Goal: Task Accomplishment & Management: Use online tool/utility

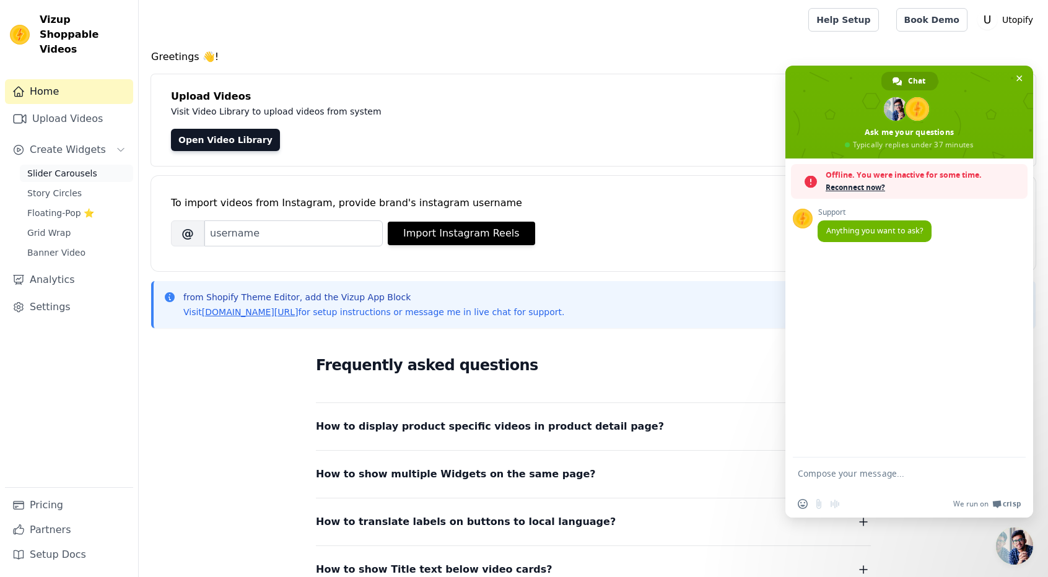
click at [89, 165] on link "Slider Carousels" at bounding box center [76, 173] width 113 height 17
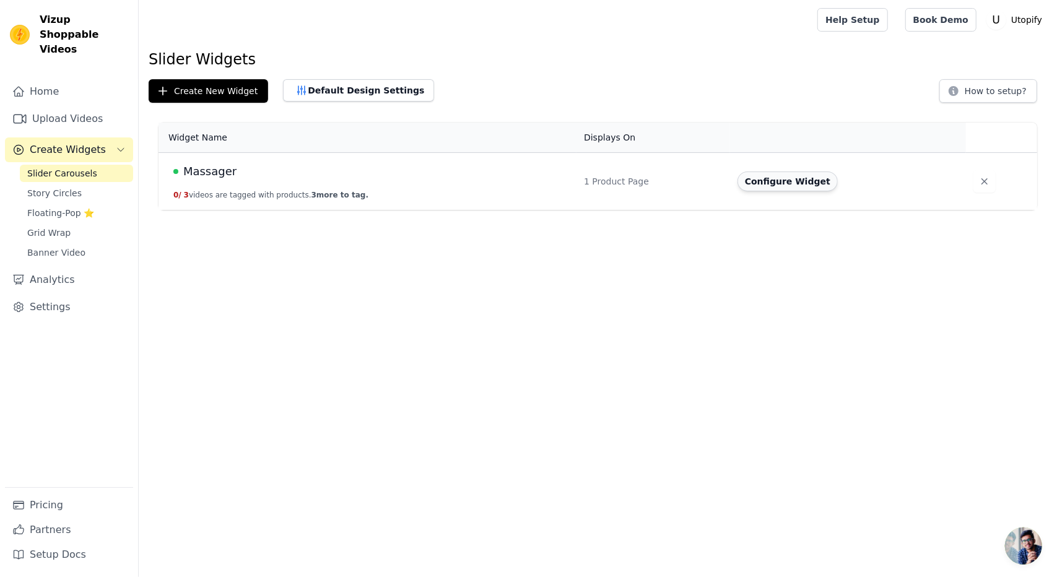
click at [779, 185] on button "Configure Widget" at bounding box center [788, 182] width 100 height 20
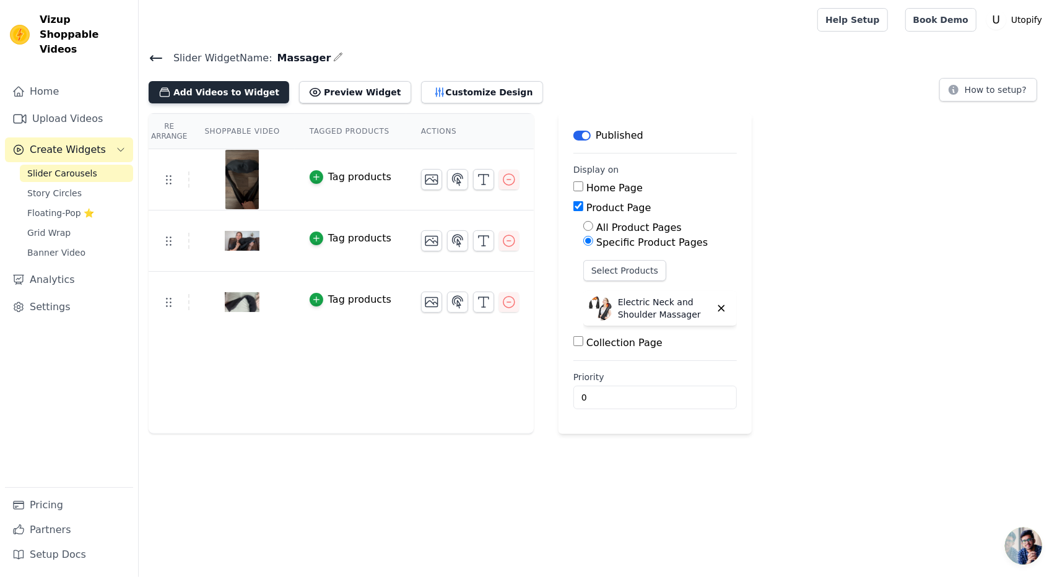
click at [241, 93] on button "Add Videos to Widget" at bounding box center [219, 92] width 141 height 22
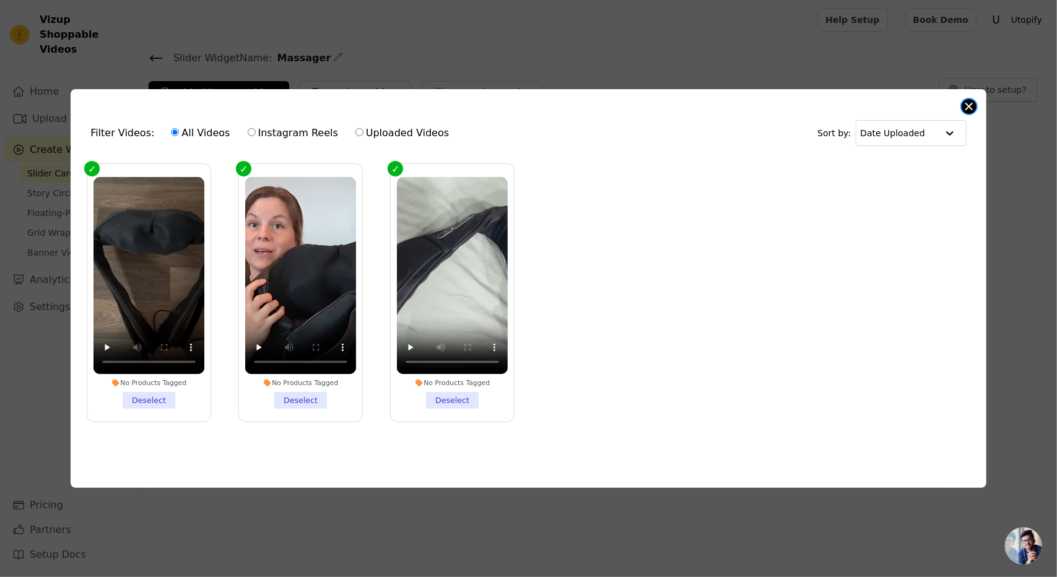
click at [963, 100] on div "Filter Videos: All Videos Instagram Reels Uploaded Videos Sort by: Date Uploade…" at bounding box center [529, 288] width 916 height 399
click at [968, 107] on button "Close modal" at bounding box center [969, 106] width 15 height 15
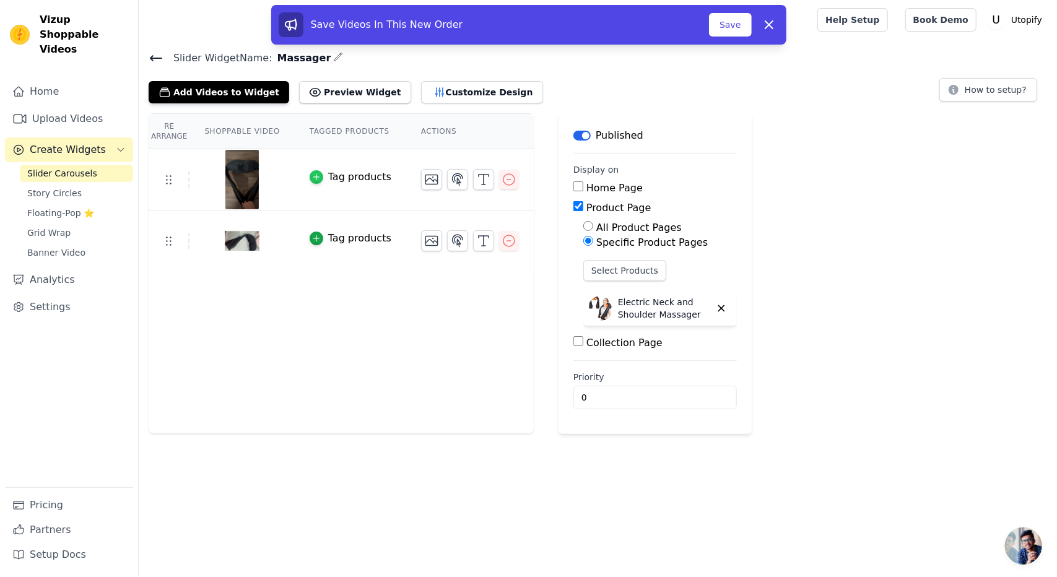
click at [312, 173] on icon "button" at bounding box center [316, 177] width 9 height 9
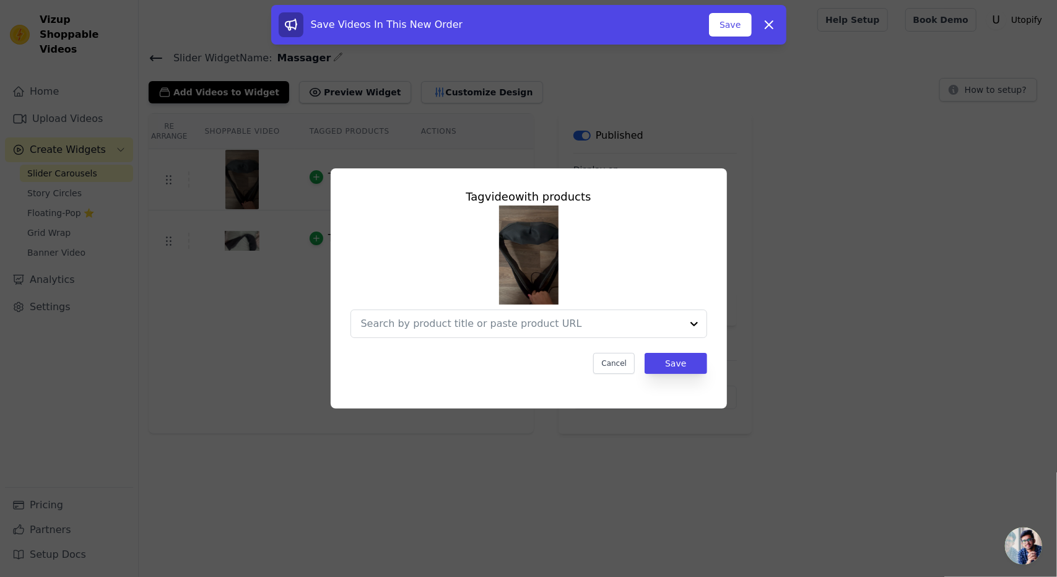
click at [657, 460] on div "Tag video with products Cancel Save" at bounding box center [528, 288] width 1057 height 577
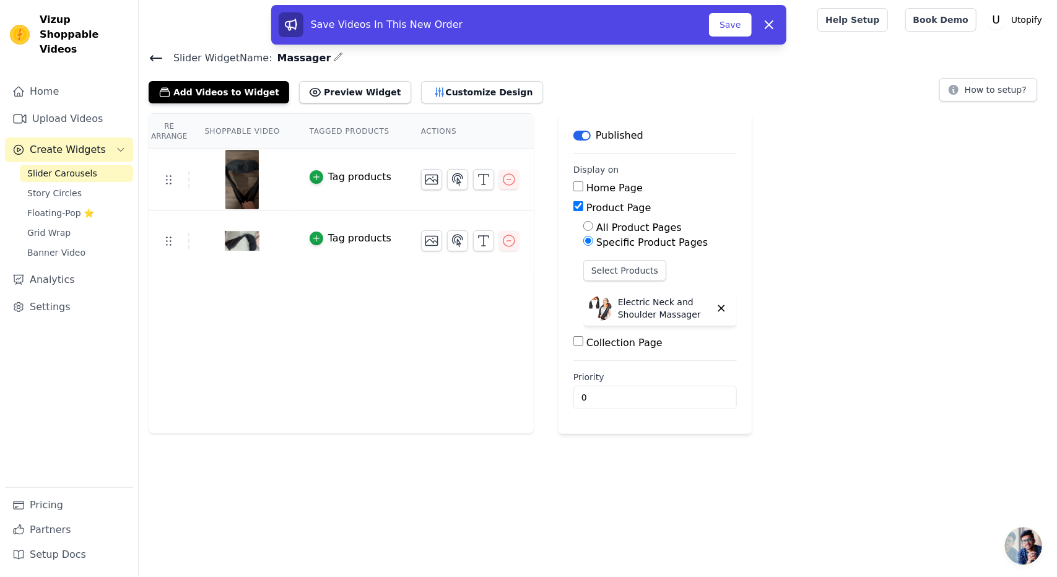
click at [46, 167] on span "Slider Carousels" at bounding box center [62, 173] width 70 height 12
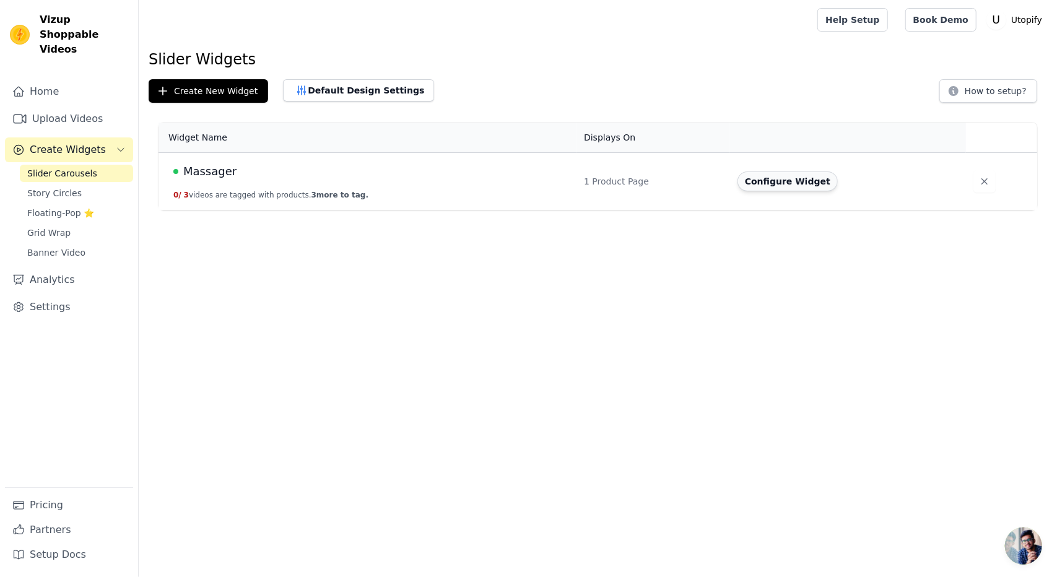
click at [764, 181] on button "Configure Widget" at bounding box center [788, 182] width 100 height 20
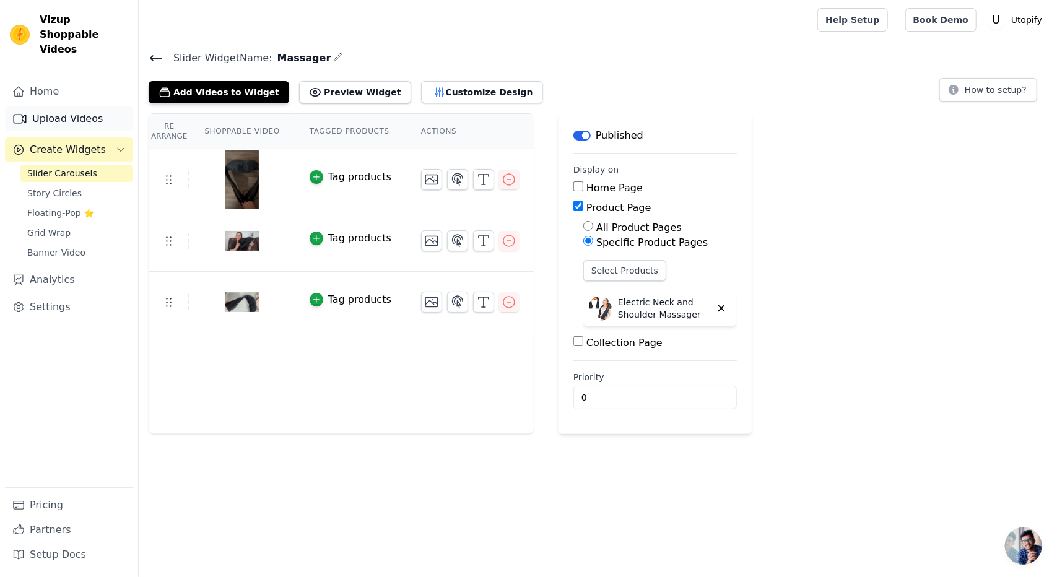
click at [45, 107] on link "Upload Videos" at bounding box center [69, 119] width 128 height 25
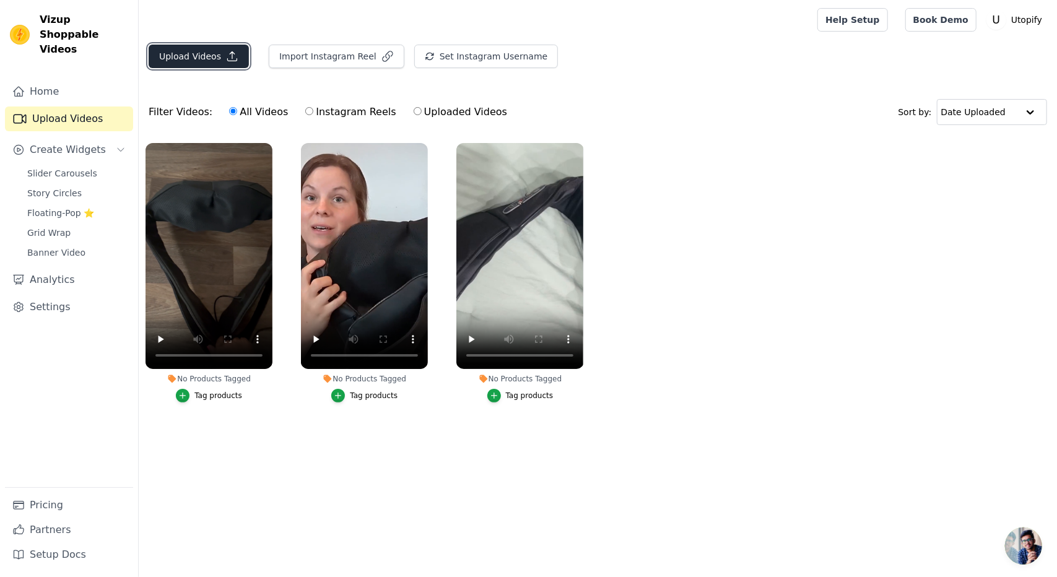
click at [191, 51] on button "Upload Videos" at bounding box center [199, 57] width 100 height 24
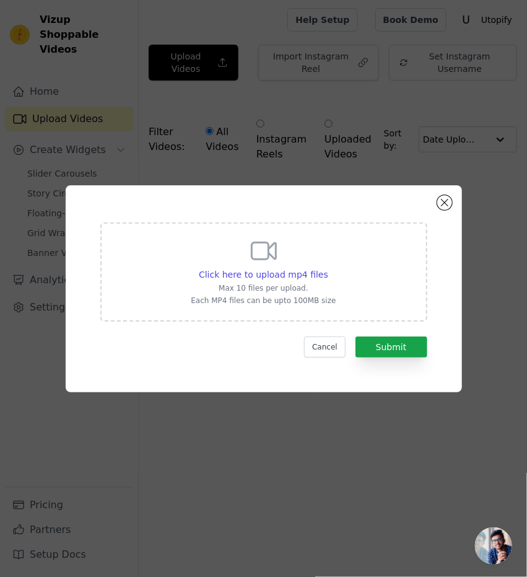
click at [306, 266] on div "Click here to upload mp4 files Max 10 files per upload. Each MP4 files can be u…" at bounding box center [263, 270] width 145 height 69
click at [328, 268] on input "Click here to upload mp4 files Max 10 files per upload. Each MP4 files can be u…" at bounding box center [328, 268] width 1 height 1
type input "C:\fakepath\Amazing for tension and migraine relief.mp4"
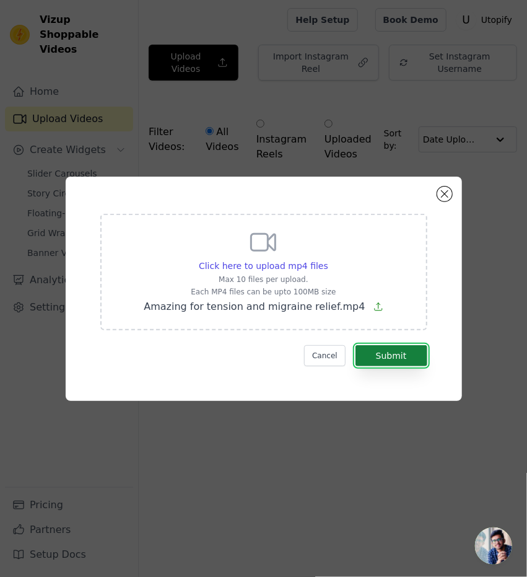
click at [411, 354] on button "Submit" at bounding box center [392, 355] width 72 height 21
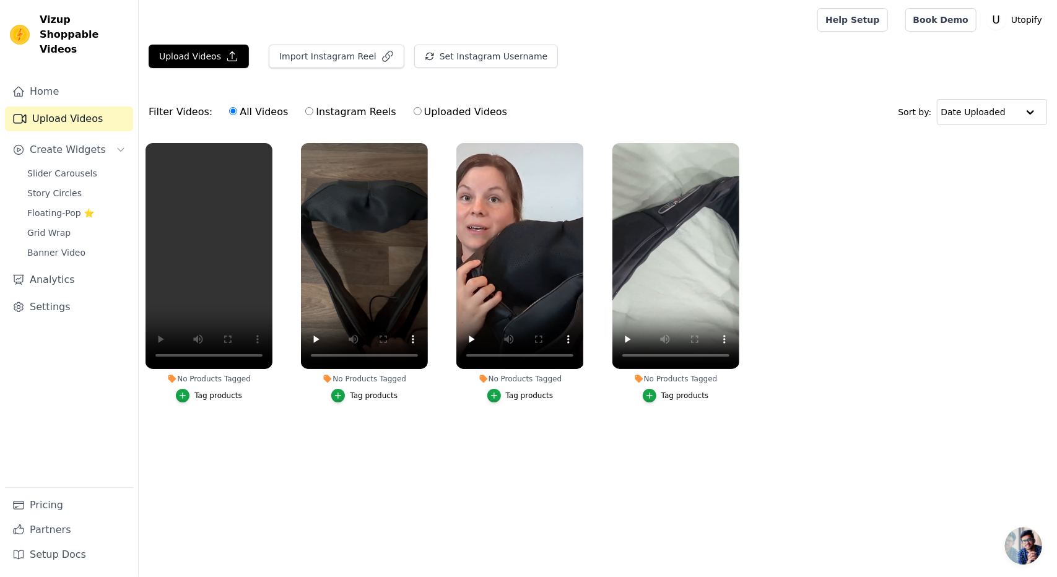
click at [202, 429] on ul "No Products Tagged Tag products No Products Tagged Tag products No Products Tag…" at bounding box center [598, 285] width 919 height 298
click at [183, 398] on icon "button" at bounding box center [182, 395] width 9 height 9
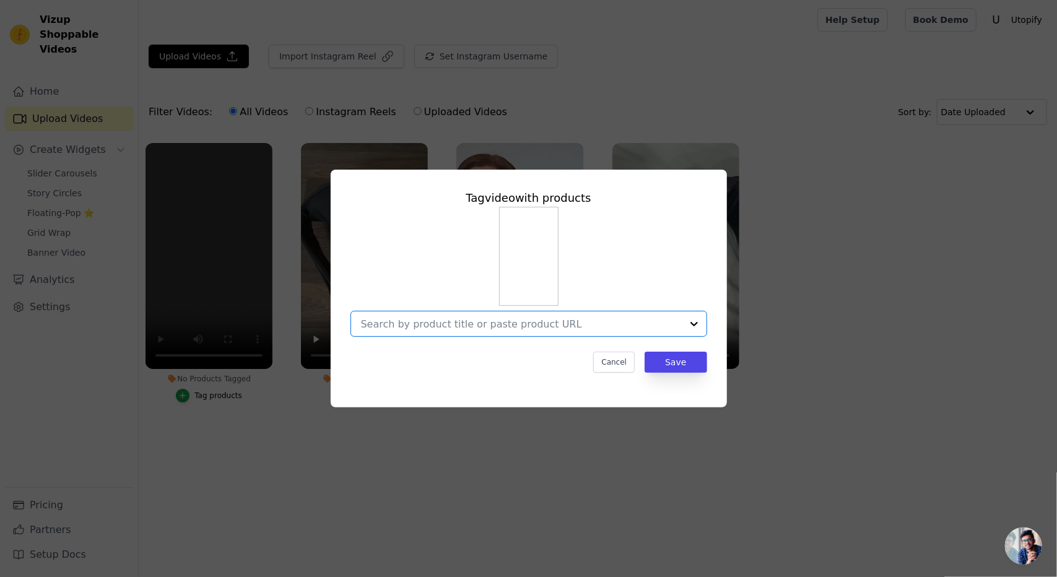
click at [456, 321] on input "No Products Tagged Tag video with products Option undefined, selected. Select i…" at bounding box center [521, 324] width 321 height 12
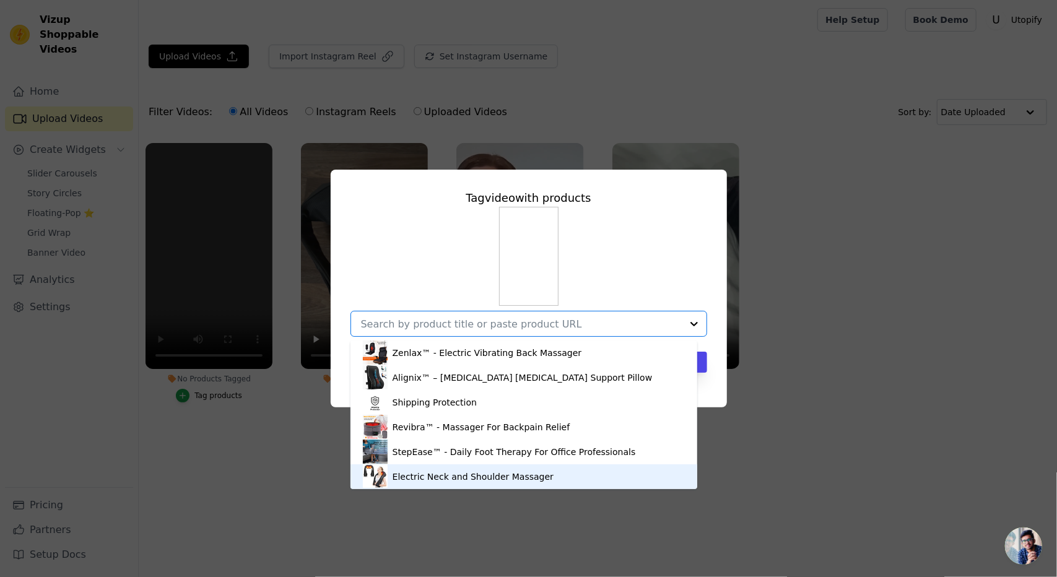
click at [448, 479] on div "Electric Neck and Shoulder Massager" at bounding box center [473, 477] width 161 height 12
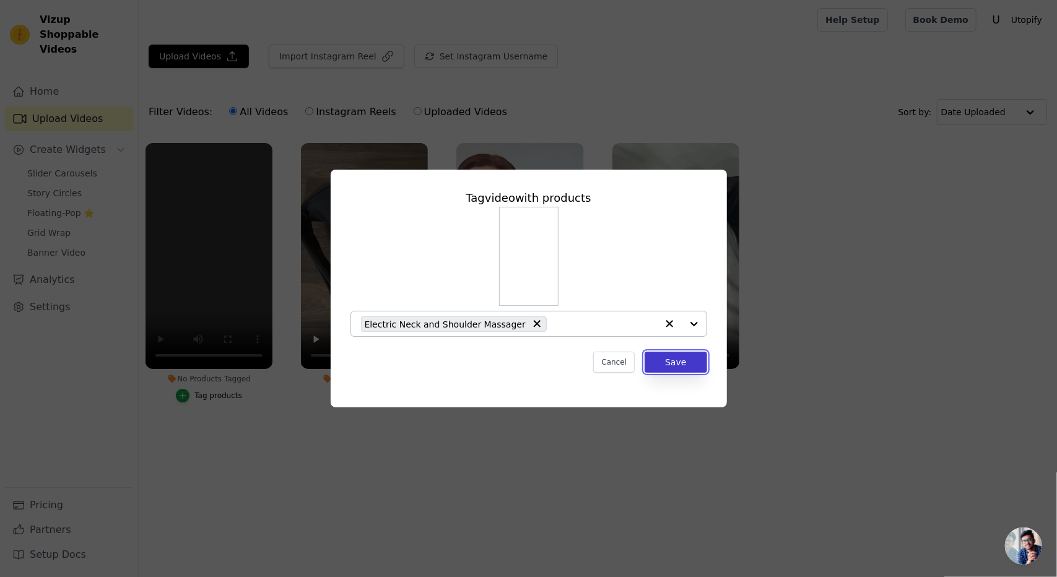
click at [671, 369] on button "Save" at bounding box center [676, 362] width 62 height 21
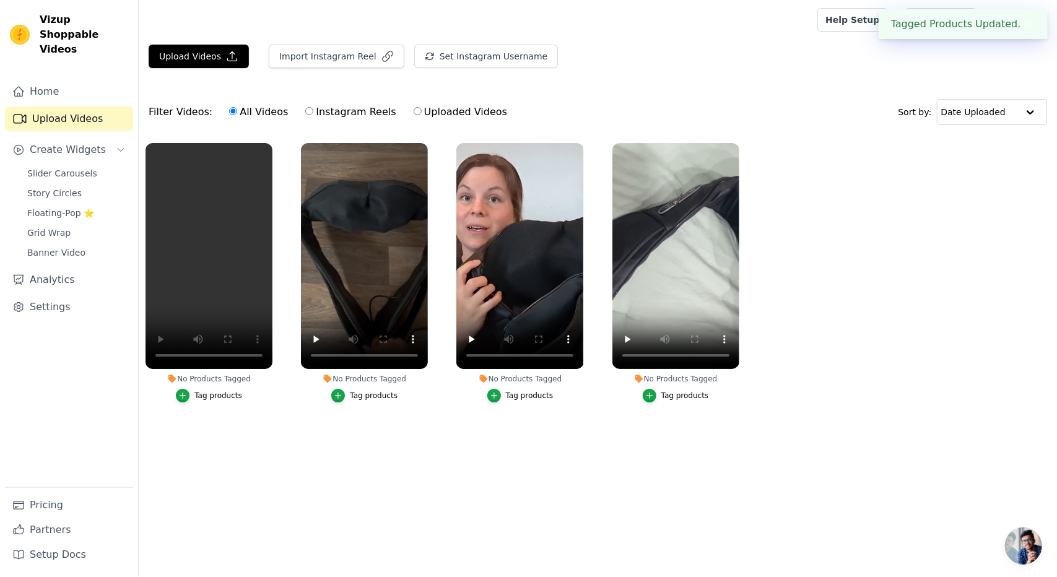
click at [671, 369] on li "No Products Tagged Tag products" at bounding box center [676, 273] width 127 height 260
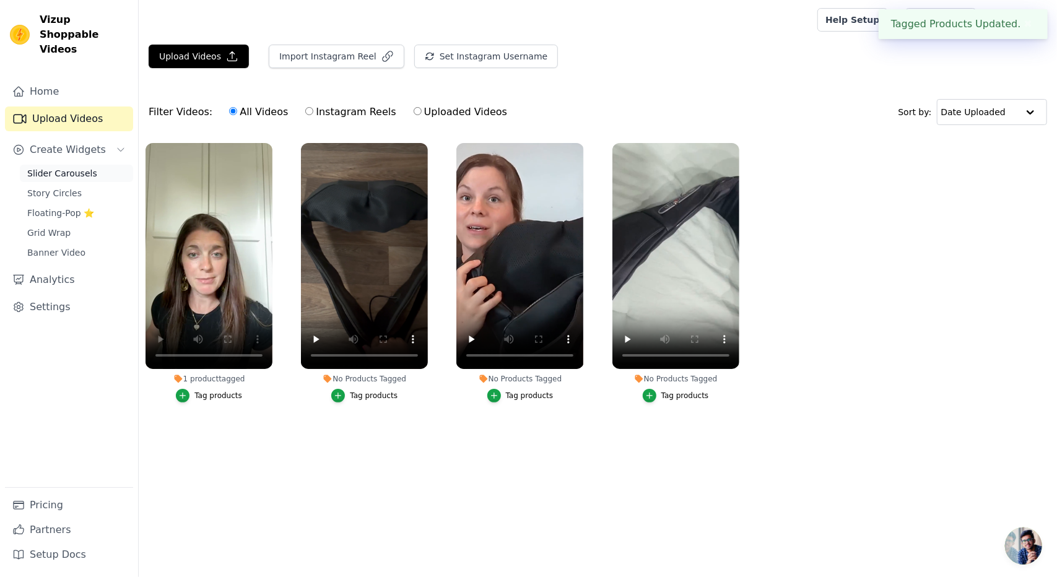
click at [78, 167] on span "Slider Carousels" at bounding box center [62, 173] width 70 height 12
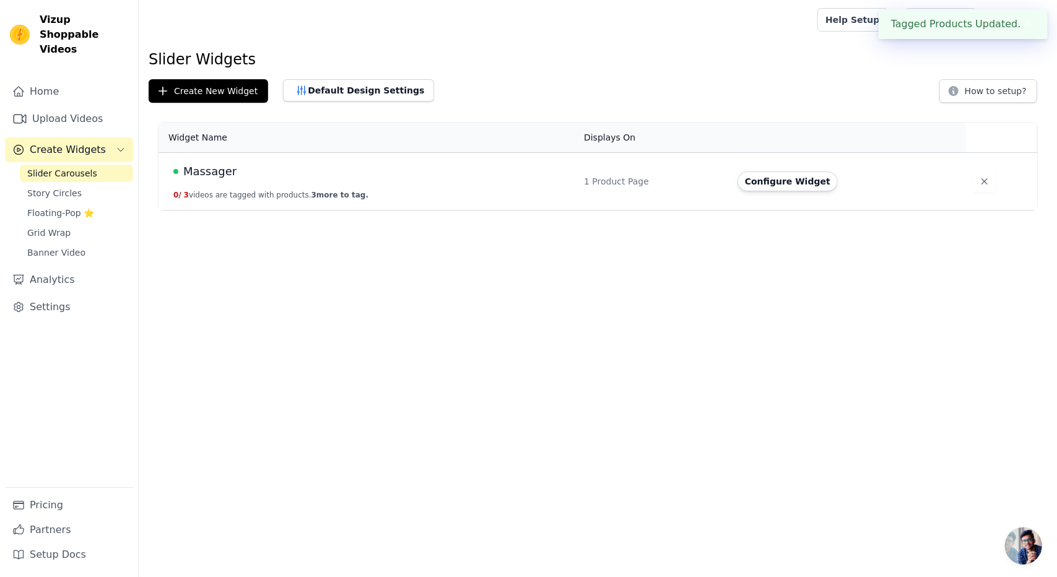
click at [312, 192] on span "3 more to tag." at bounding box center [340, 195] width 57 height 9
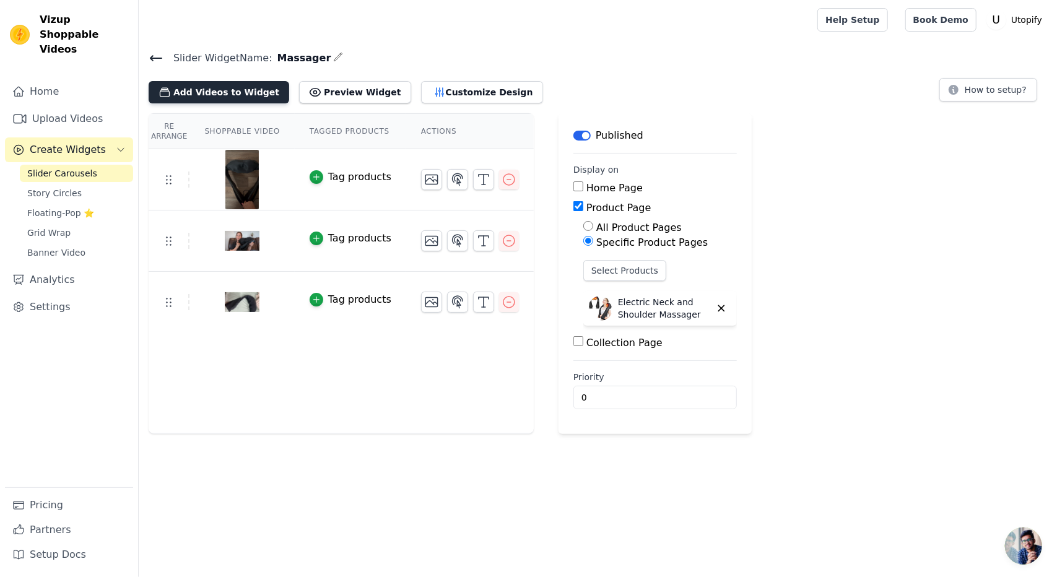
click at [237, 85] on button "Add Videos to Widget" at bounding box center [219, 92] width 141 height 22
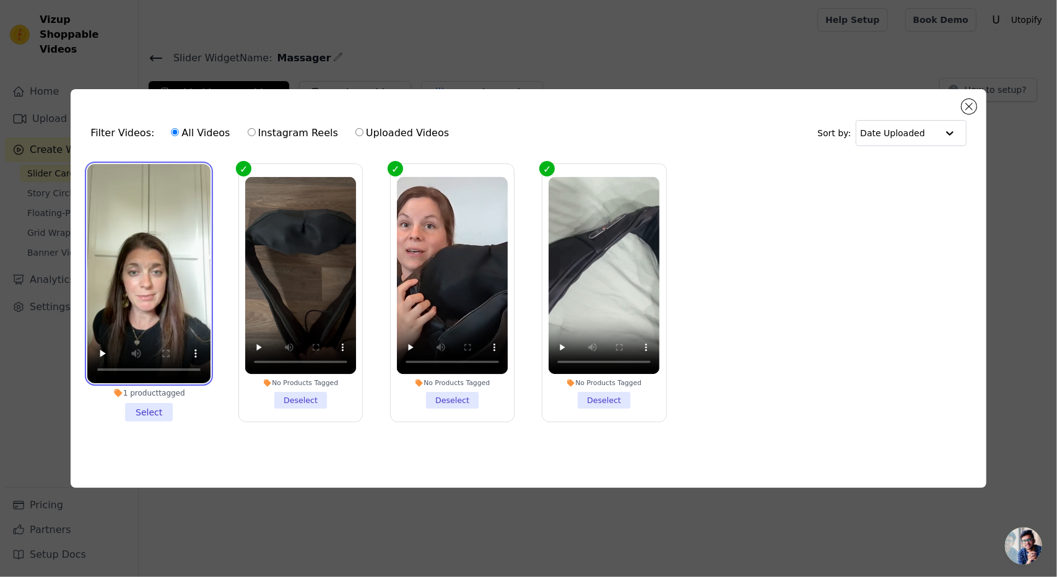
click at [177, 235] on video at bounding box center [148, 273] width 123 height 219
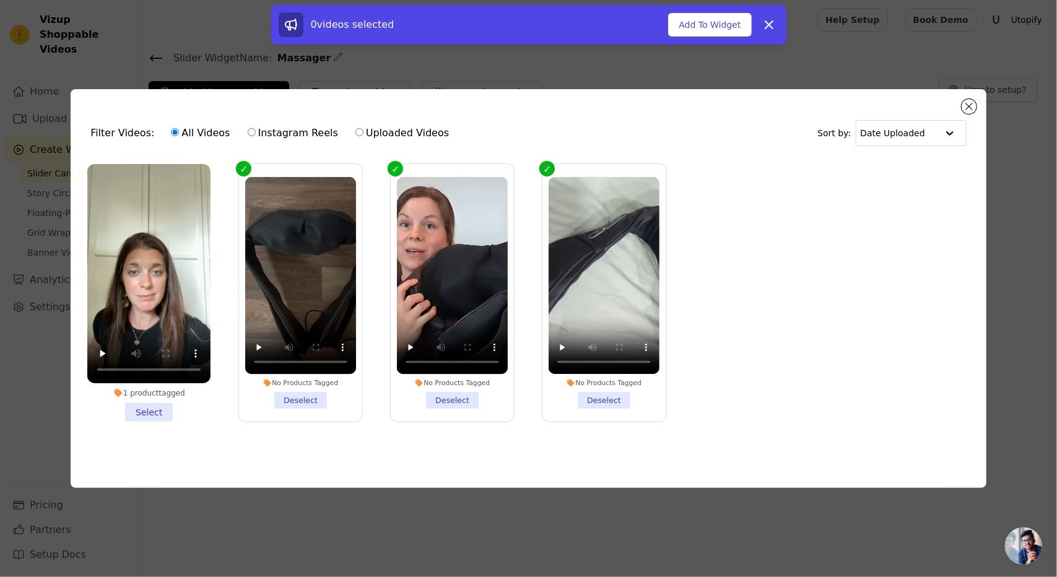
click at [148, 414] on li "1 product tagged Select" at bounding box center [148, 293] width 123 height 258
click at [0, 0] on input "1 product tagged Select" at bounding box center [0, 0] width 0 height 0
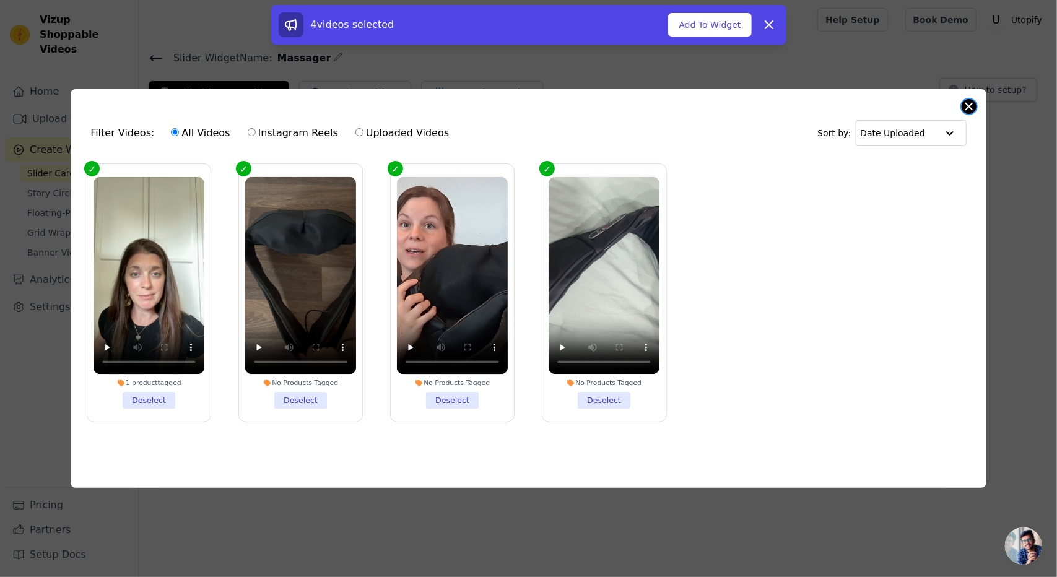
click at [970, 103] on button "Close modal" at bounding box center [969, 106] width 15 height 15
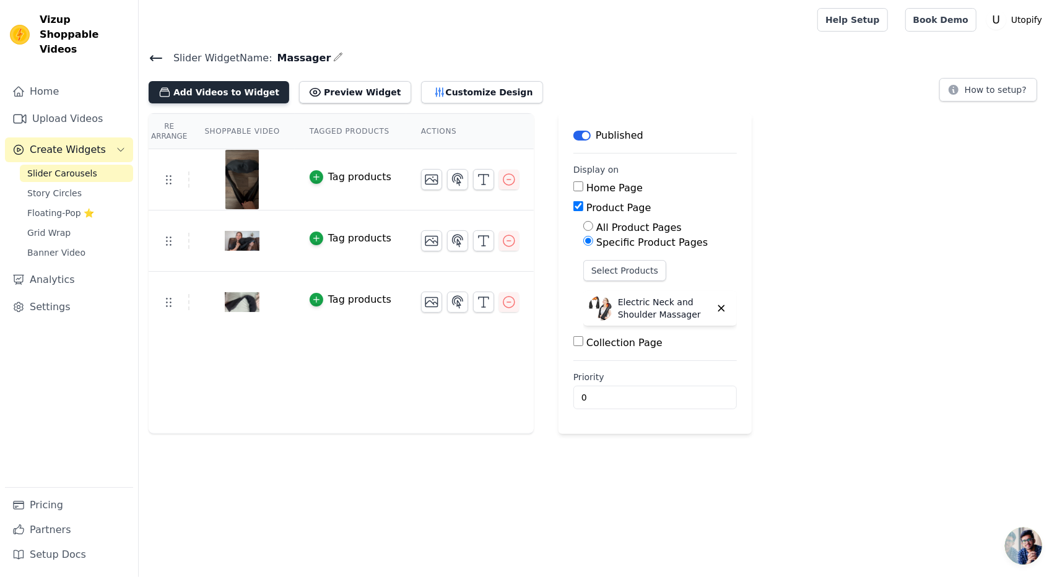
click at [220, 101] on button "Add Videos to Widget" at bounding box center [219, 92] width 141 height 22
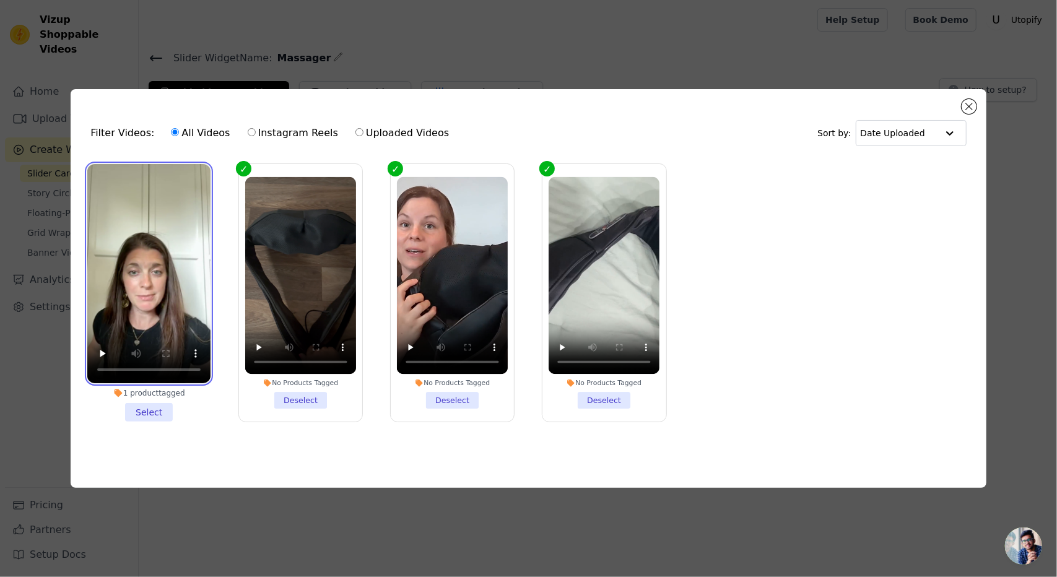
click at [186, 214] on video at bounding box center [148, 273] width 123 height 219
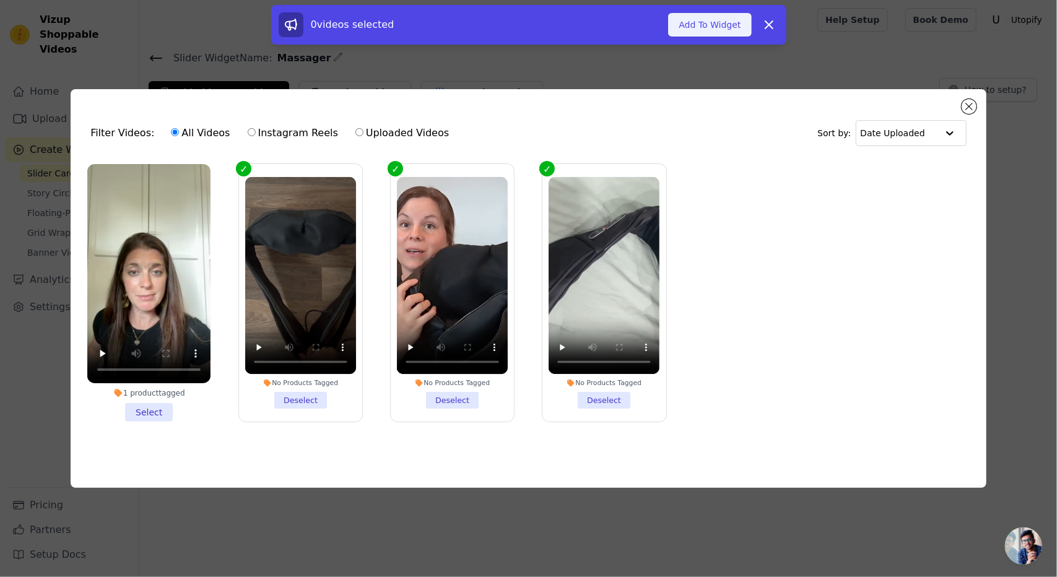
click at [705, 29] on button "Add To Widget" at bounding box center [709, 25] width 83 height 24
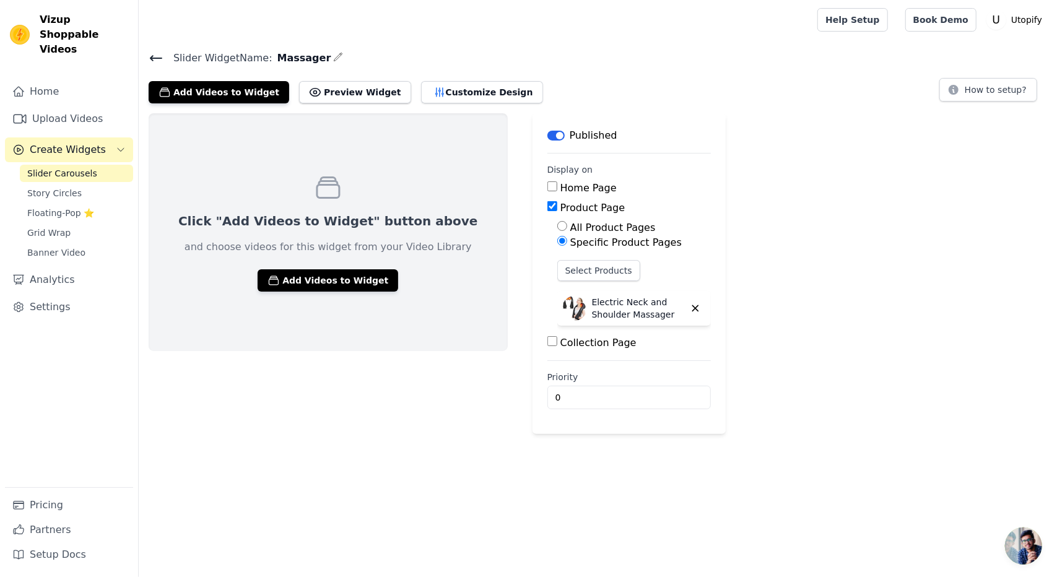
click at [151, 51] on icon at bounding box center [156, 58] width 15 height 15
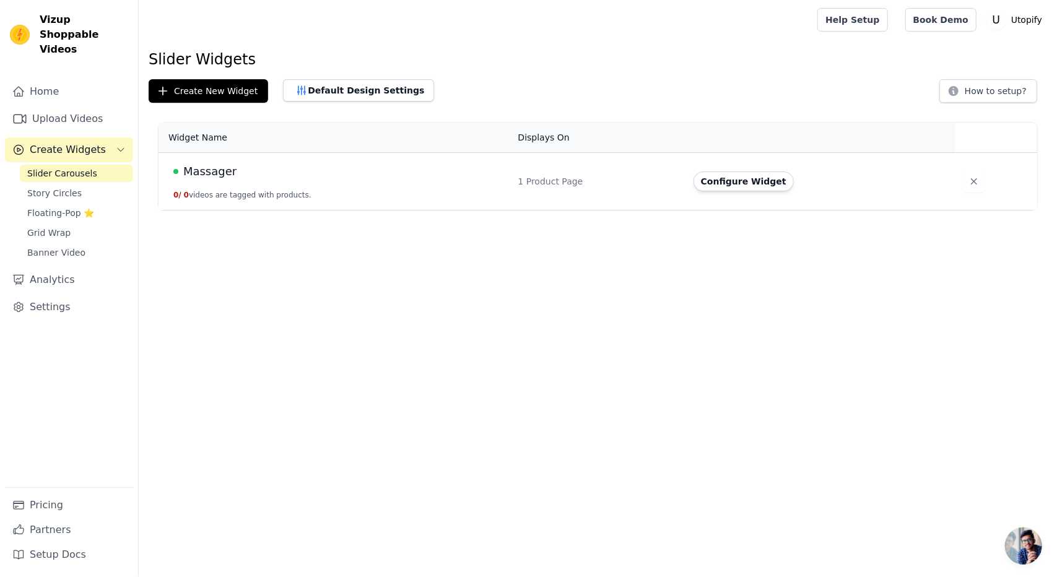
click at [468, 179] on div "Massager" at bounding box center [338, 171] width 330 height 17
click at [728, 190] on button "Configure Widget" at bounding box center [744, 182] width 100 height 20
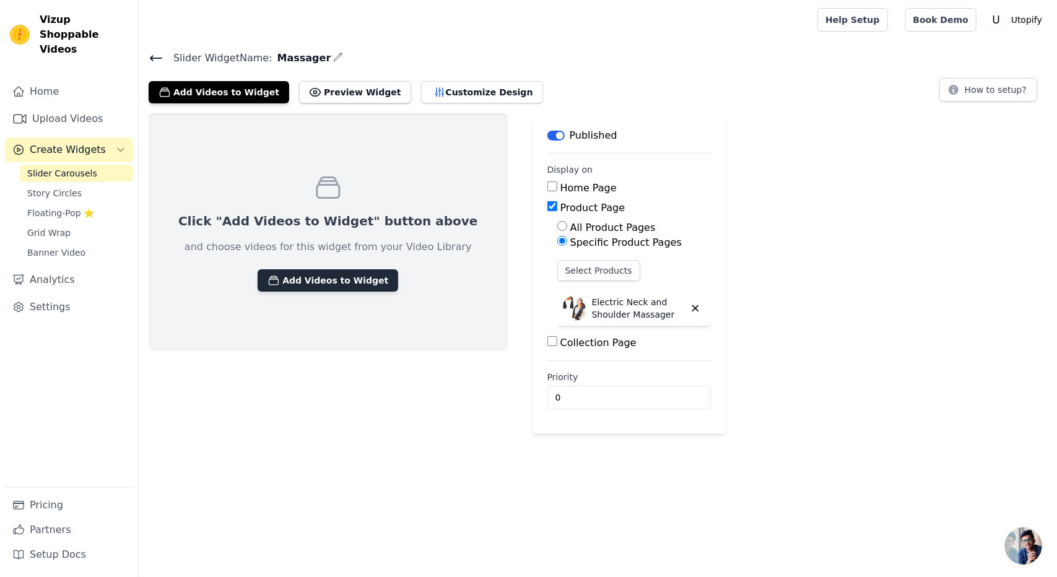
click at [320, 277] on button "Add Videos to Widget" at bounding box center [328, 280] width 141 height 22
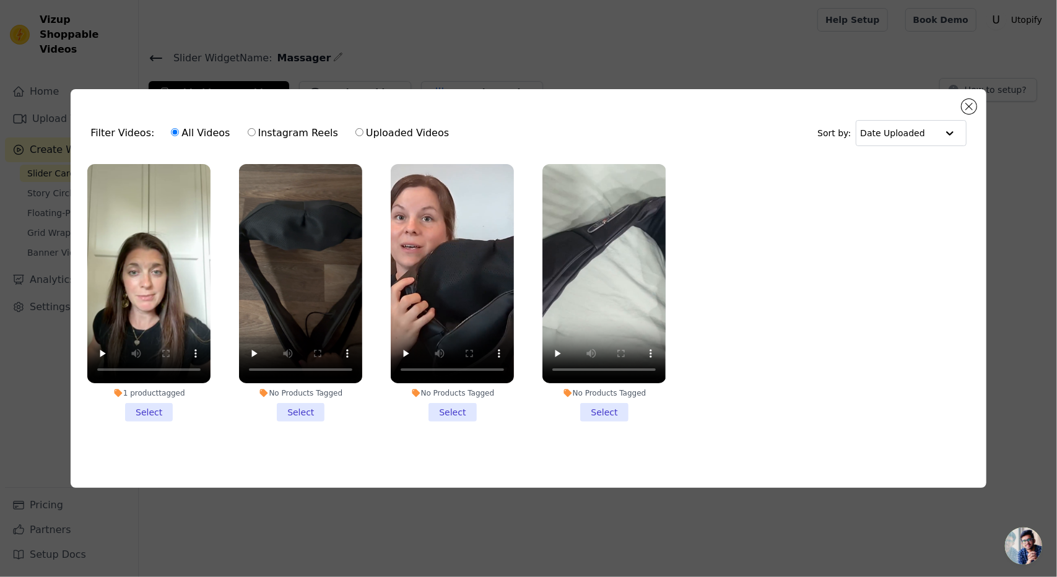
click at [162, 404] on li "1 product tagged Select" at bounding box center [148, 293] width 123 height 258
click at [0, 0] on input "1 product tagged Select" at bounding box center [0, 0] width 0 height 0
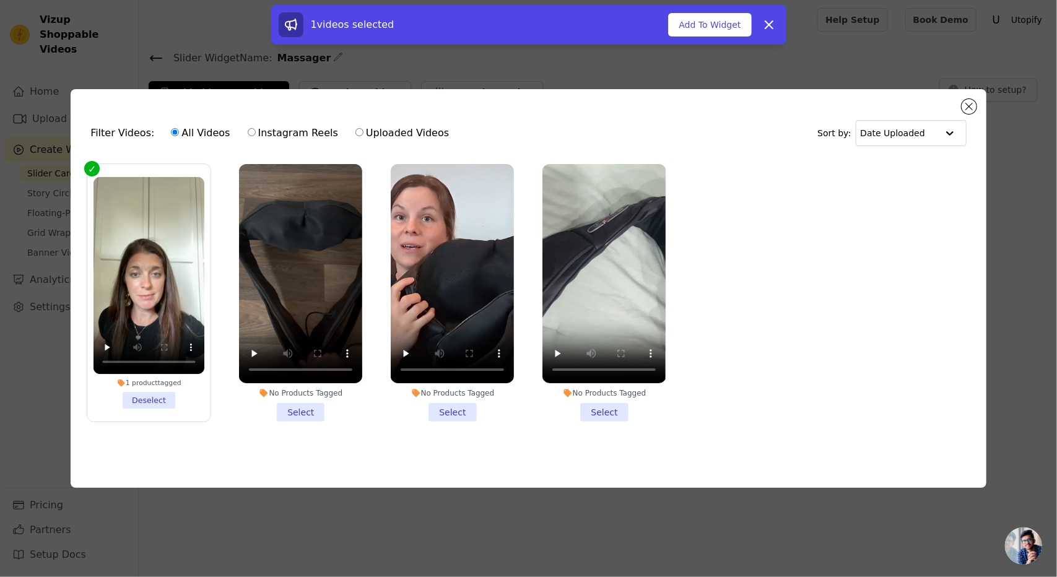
click at [313, 417] on li "No Products Tagged Select" at bounding box center [300, 293] width 123 height 258
click at [0, 0] on input "No Products Tagged Select" at bounding box center [0, 0] width 0 height 0
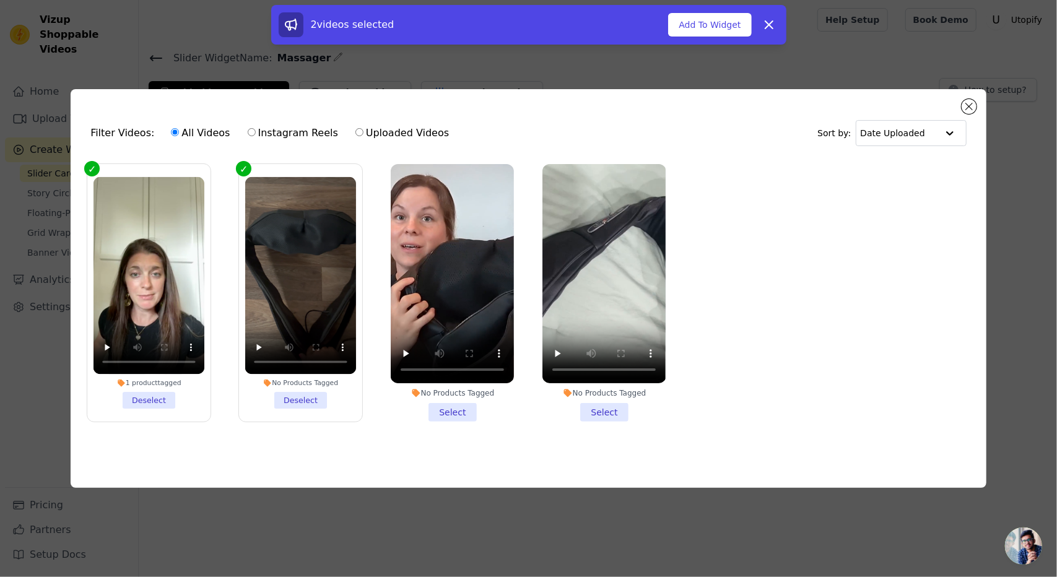
click at [452, 417] on li "No Products Tagged Select" at bounding box center [452, 293] width 123 height 258
click at [0, 0] on input "No Products Tagged Select" at bounding box center [0, 0] width 0 height 0
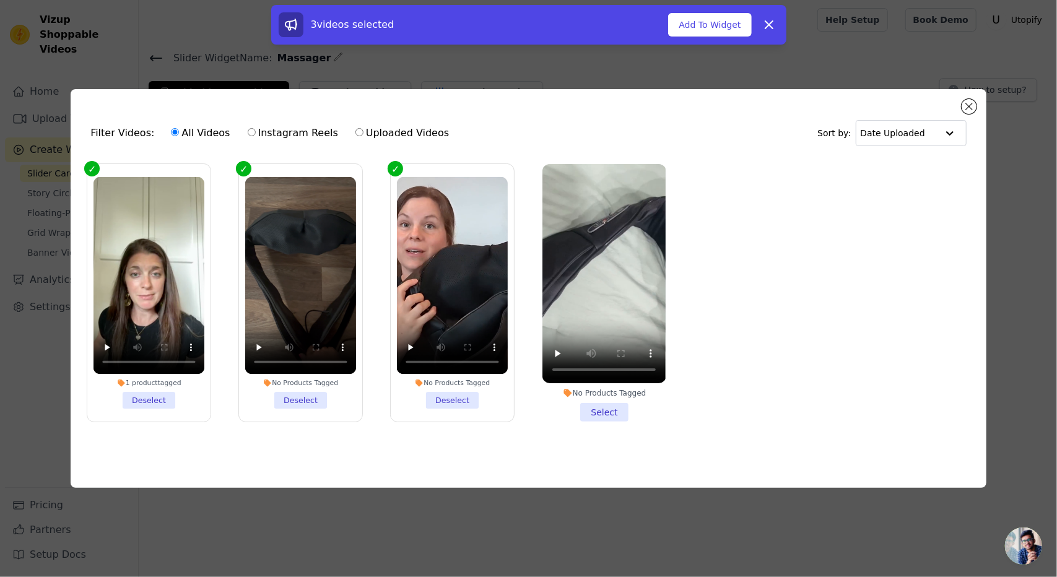
click at [612, 418] on li "No Products Tagged Select" at bounding box center [604, 293] width 123 height 258
click at [0, 0] on input "No Products Tagged Select" at bounding box center [0, 0] width 0 height 0
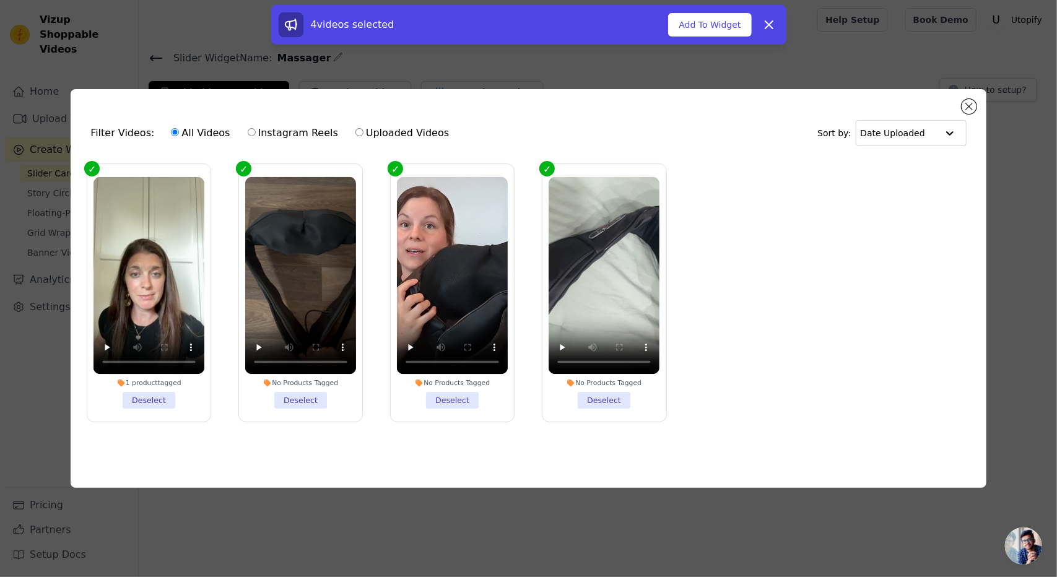
click at [731, 12] on div "4 videos selected Add To Widget Dismiss" at bounding box center [529, 24] width 500 height 25
click at [715, 27] on button "Add To Widget" at bounding box center [709, 25] width 83 height 24
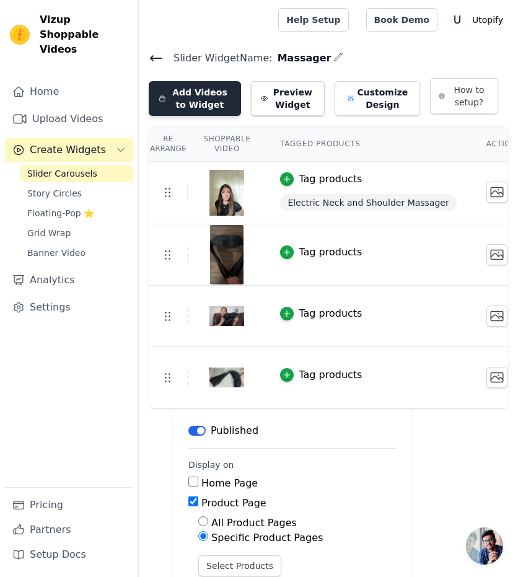
click at [185, 100] on button "Add Videos to Widget" at bounding box center [195, 98] width 92 height 35
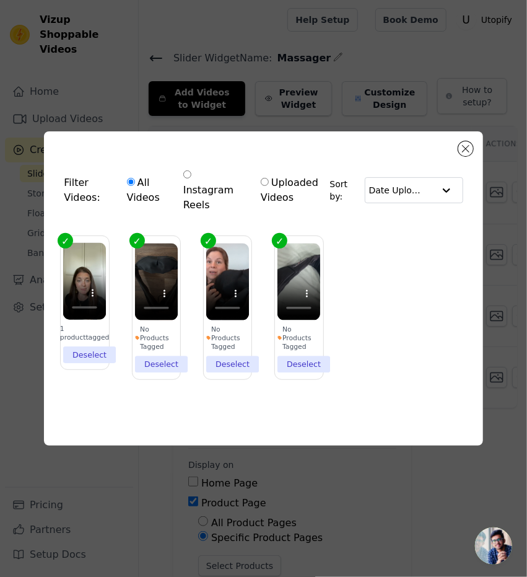
click at [497, 191] on div "Filter Videos: All Videos Instagram Reels Uploaded Videos Sort by: Date Uploade…" at bounding box center [263, 288] width 487 height 354
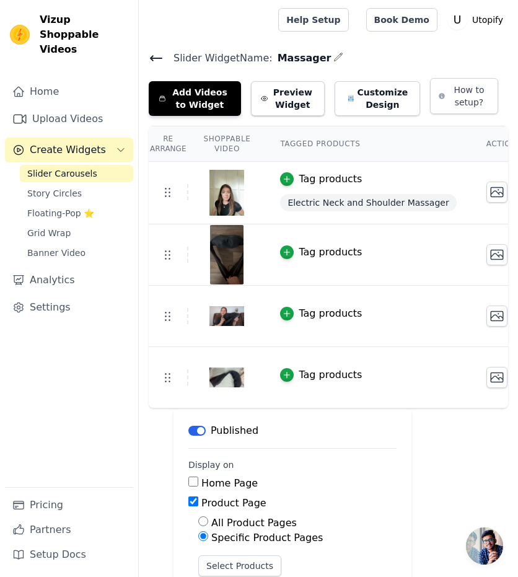
click at [151, 55] on icon at bounding box center [156, 58] width 15 height 15
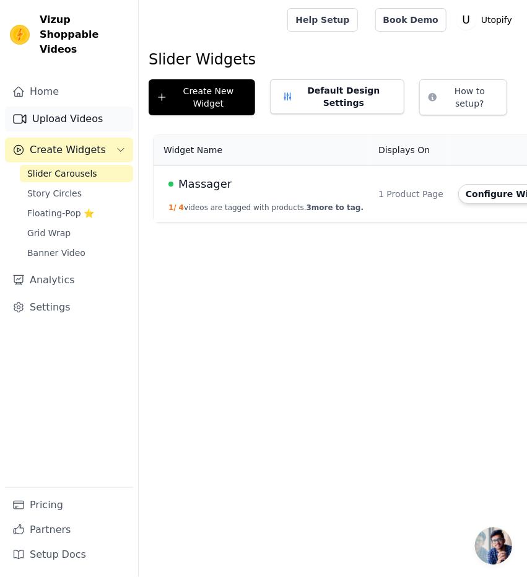
click at [87, 108] on link "Upload Videos" at bounding box center [69, 119] width 128 height 25
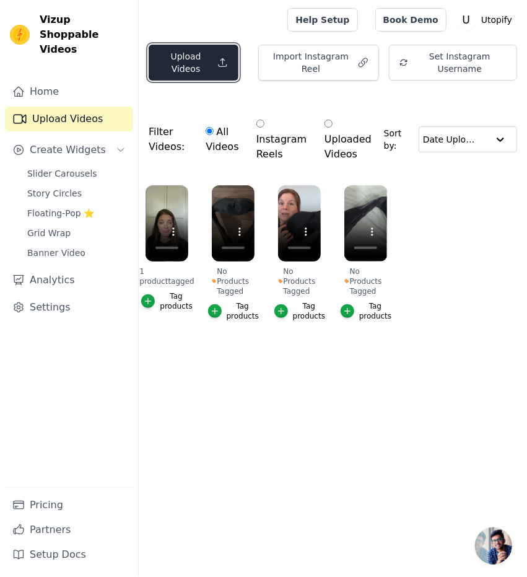
click at [224, 68] on icon "button" at bounding box center [222, 62] width 11 height 12
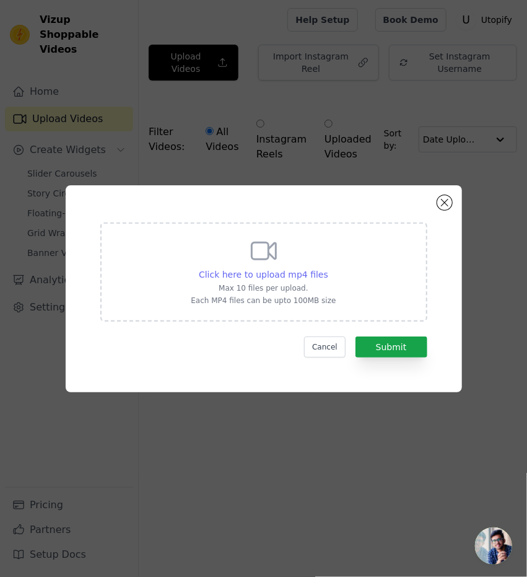
click at [306, 273] on span "Click here to upload mp4 files" at bounding box center [263, 274] width 129 height 10
click at [328, 268] on input "Click here to upload mp4 files Max 10 files per upload. Each MP4 files can be u…" at bounding box center [328, 268] width 1 height 1
type input "C:\fakepath\Deep kneading neck massager.mp4"
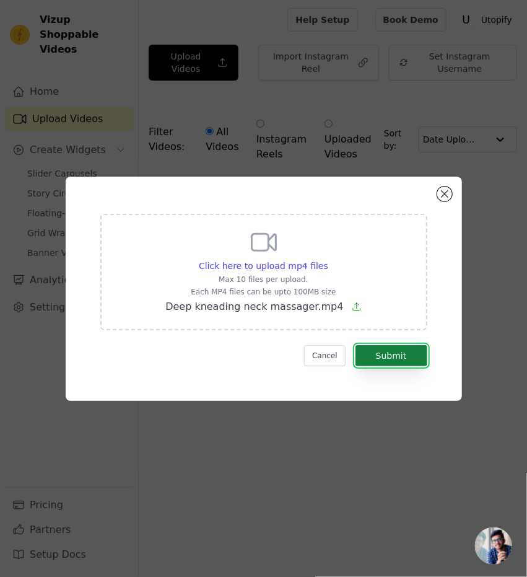
click at [391, 354] on button "Submit" at bounding box center [392, 355] width 72 height 21
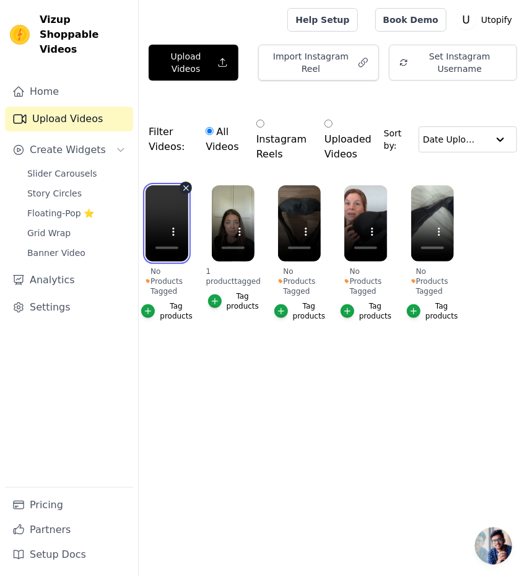
click at [163, 214] on video at bounding box center [167, 223] width 43 height 76
click at [302, 382] on html "Vizup Shoppable Videos Home Upload Videos Create Widgets Slider Carousels Story…" at bounding box center [263, 191] width 527 height 382
click at [77, 142] on span "Create Widgets" at bounding box center [68, 149] width 76 height 15
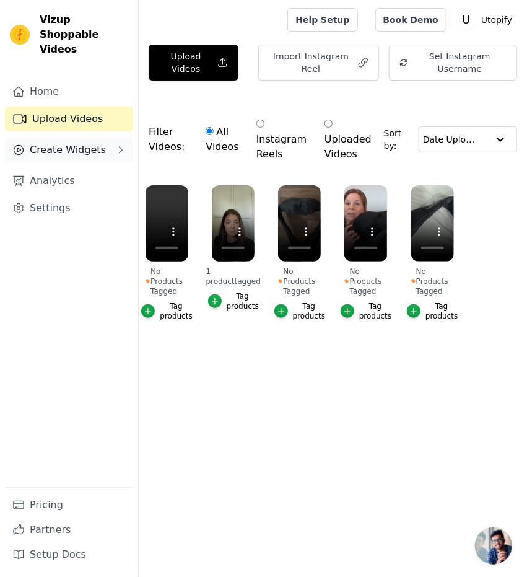
click at [75, 142] on span "Create Widgets" at bounding box center [68, 149] width 76 height 15
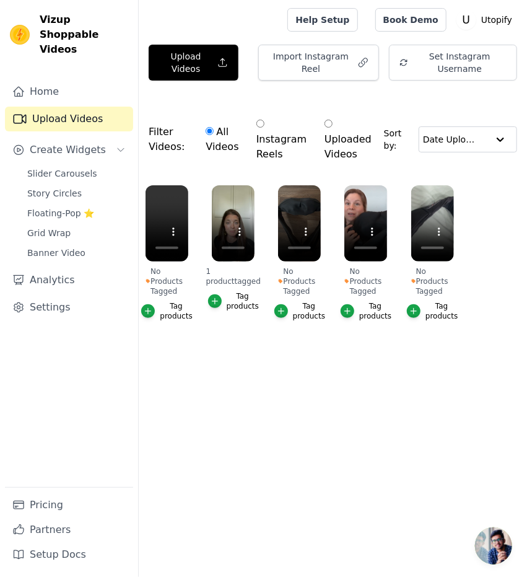
click at [58, 169] on div "Slider Carousels Story Circles Floating-Pop ⭐ Grid Wrap Banner Video" at bounding box center [76, 213] width 113 height 97
click at [68, 167] on span "Slider Carousels" at bounding box center [62, 173] width 70 height 12
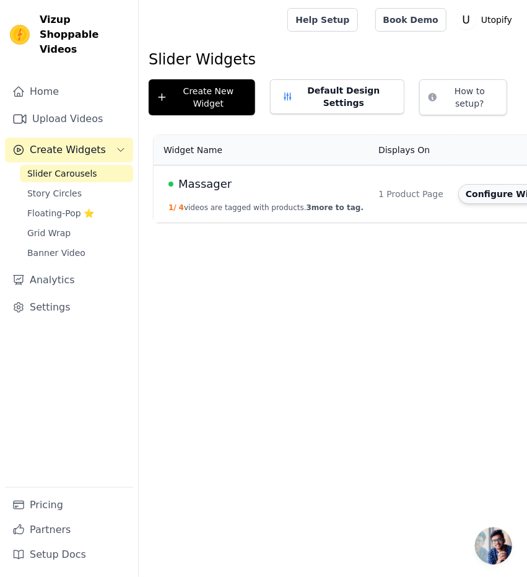
click at [458, 193] on button "Configure Widget" at bounding box center [508, 194] width 100 height 20
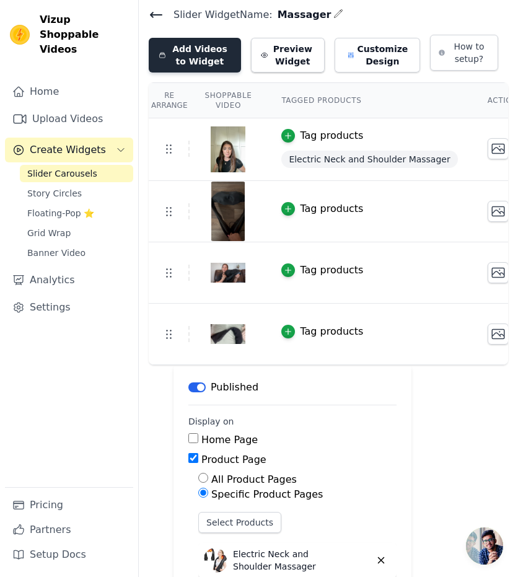
click at [204, 55] on button "Add Videos to Widget" at bounding box center [195, 55] width 92 height 35
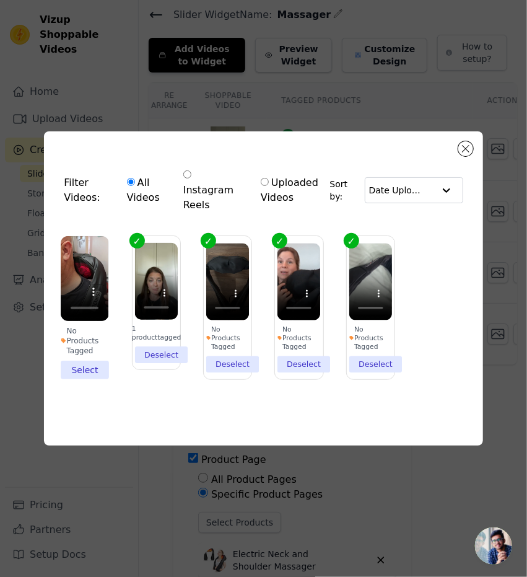
click at [77, 359] on li "No Products Tagged Select" at bounding box center [85, 308] width 48 height 144
click at [0, 0] on input "No Products Tagged Select" at bounding box center [0, 0] width 0 height 0
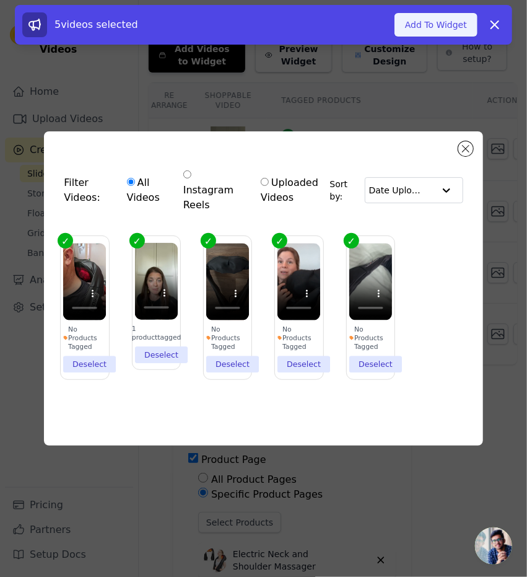
click at [450, 28] on button "Add To Widget" at bounding box center [436, 25] width 83 height 24
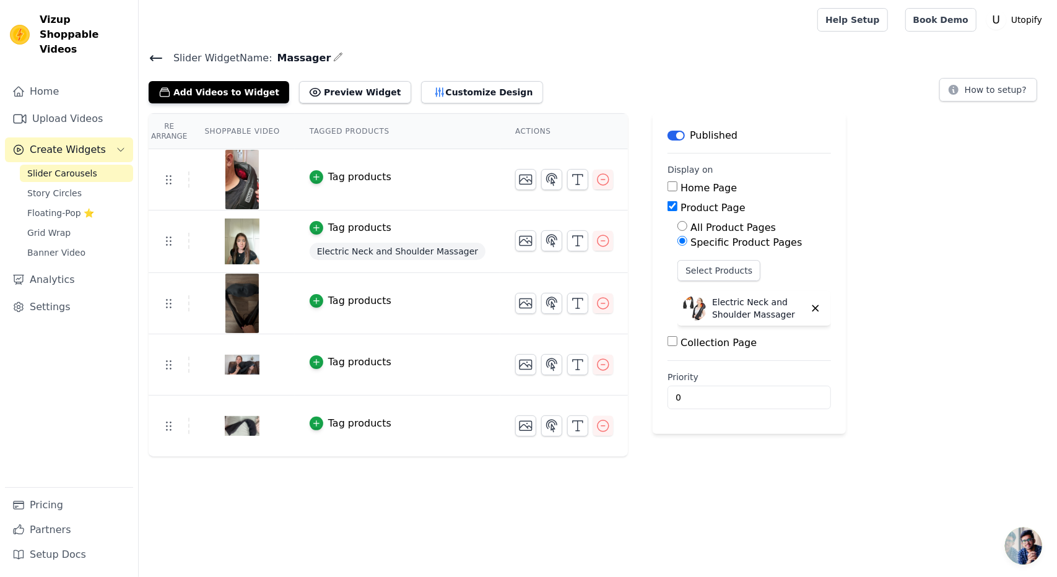
click at [153, 58] on icon at bounding box center [156, 58] width 15 height 15
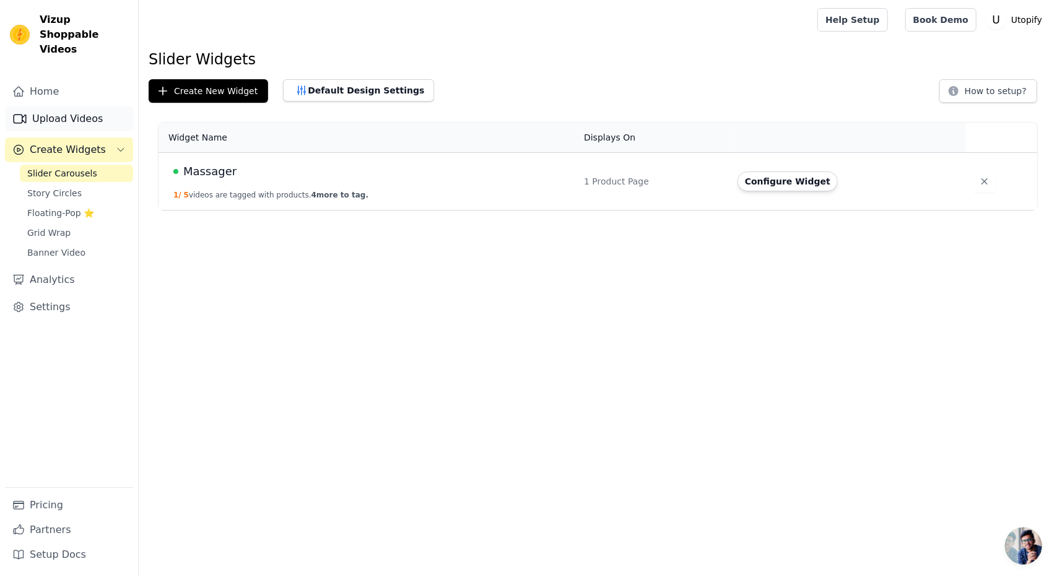
click at [77, 107] on link "Upload Videos" at bounding box center [69, 119] width 128 height 25
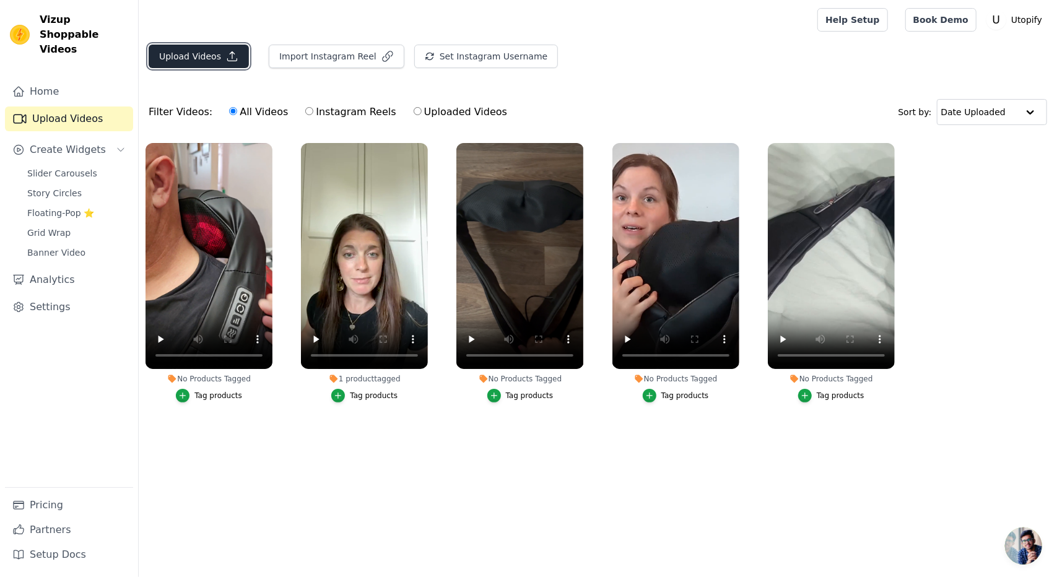
click at [194, 61] on button "Upload Videos" at bounding box center [199, 57] width 100 height 24
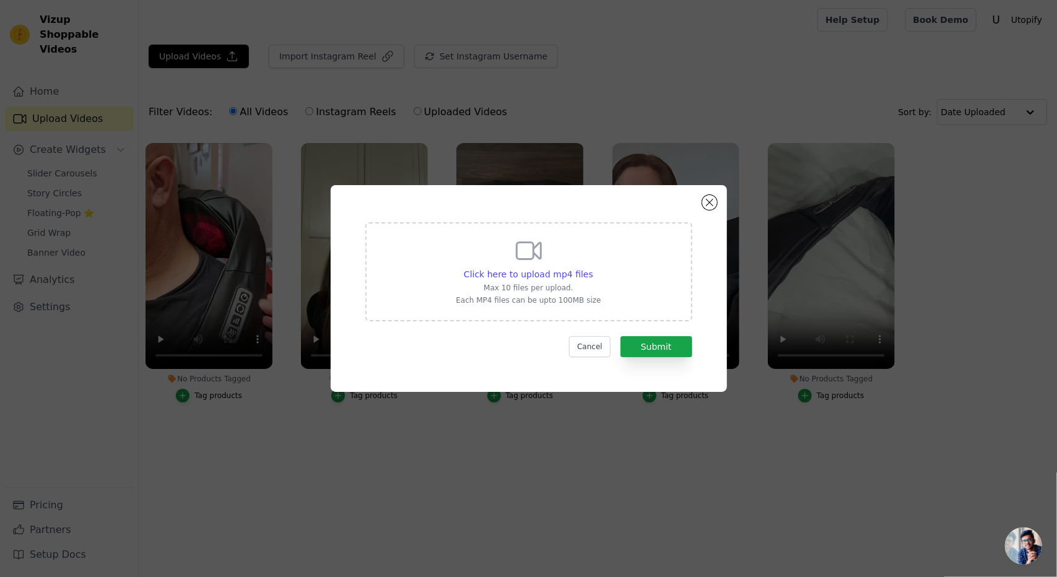
click at [526, 286] on p "Max 10 files per upload." at bounding box center [528, 288] width 145 height 10
click at [526, 268] on input "Click here to upload mp4 files Max 10 files per upload. Each MP4 files can be u…" at bounding box center [593, 268] width 1 height 1
type input "C:\fakepath\Shiatsu massager with heat review.mp4"
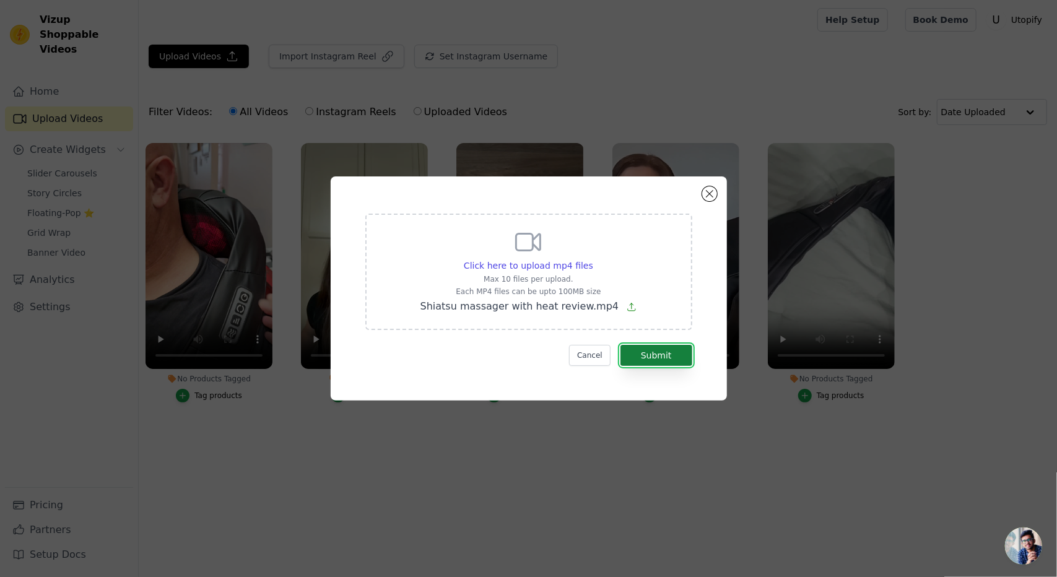
click at [526, 359] on button "Submit" at bounding box center [657, 355] width 72 height 21
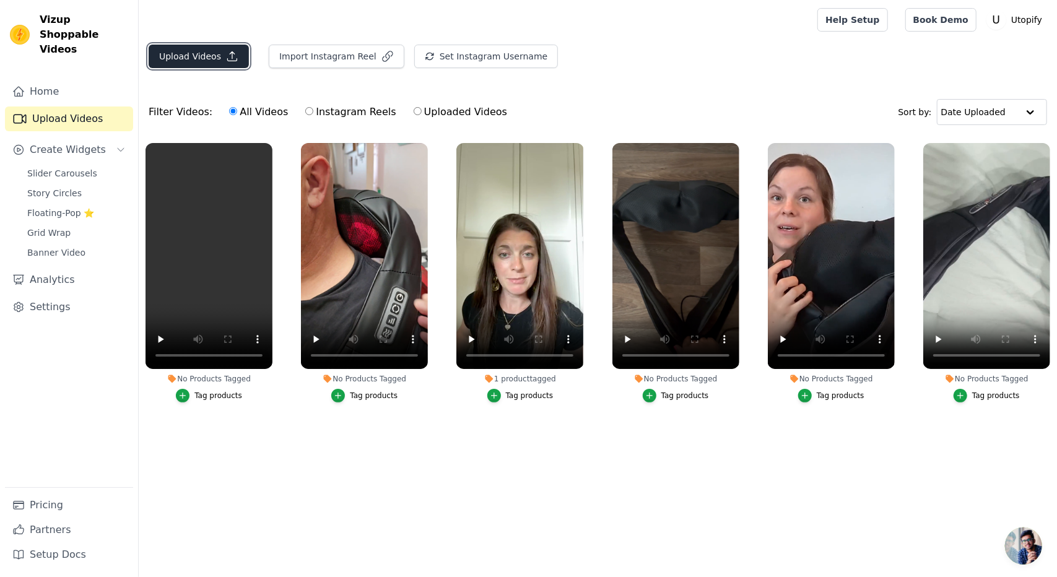
click at [228, 57] on icon "button" at bounding box center [232, 56] width 12 height 12
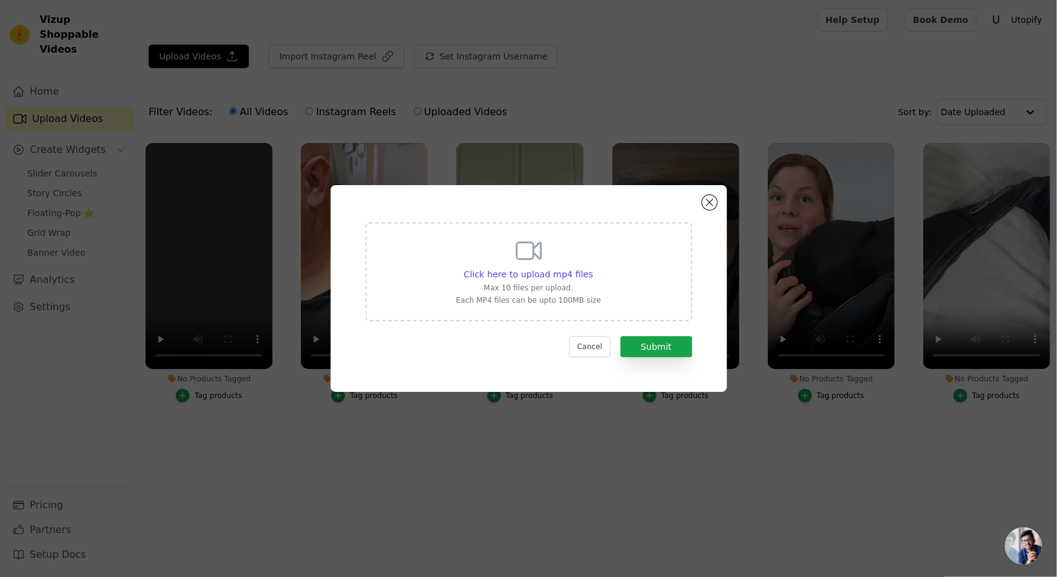
click at [398, 108] on div "Click here to upload mp4 files Max 10 files per upload. Each MP4 files can be u…" at bounding box center [528, 288] width 1057 height 577
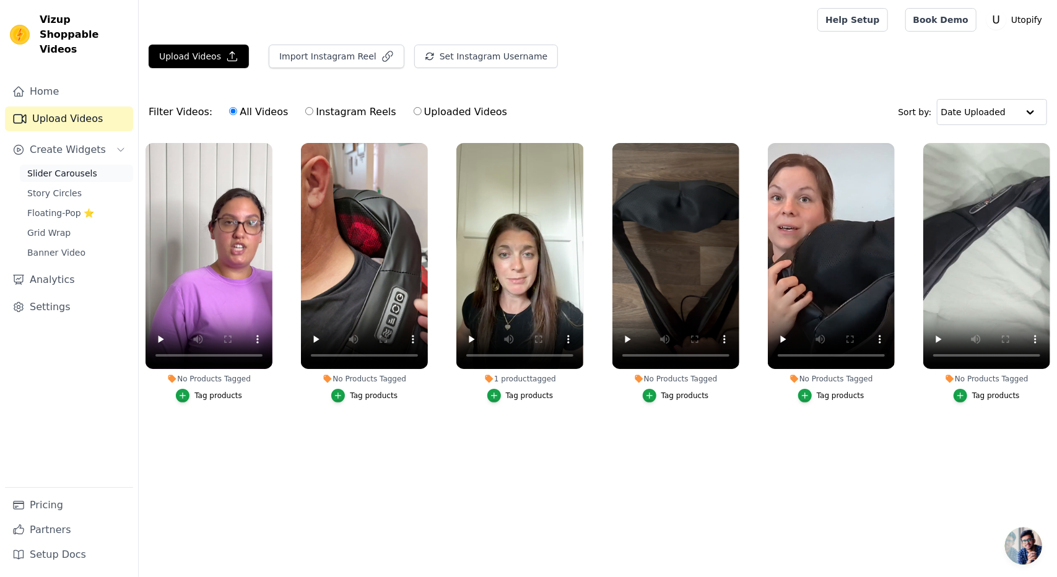
click at [48, 167] on span "Slider Carousels" at bounding box center [62, 173] width 70 height 12
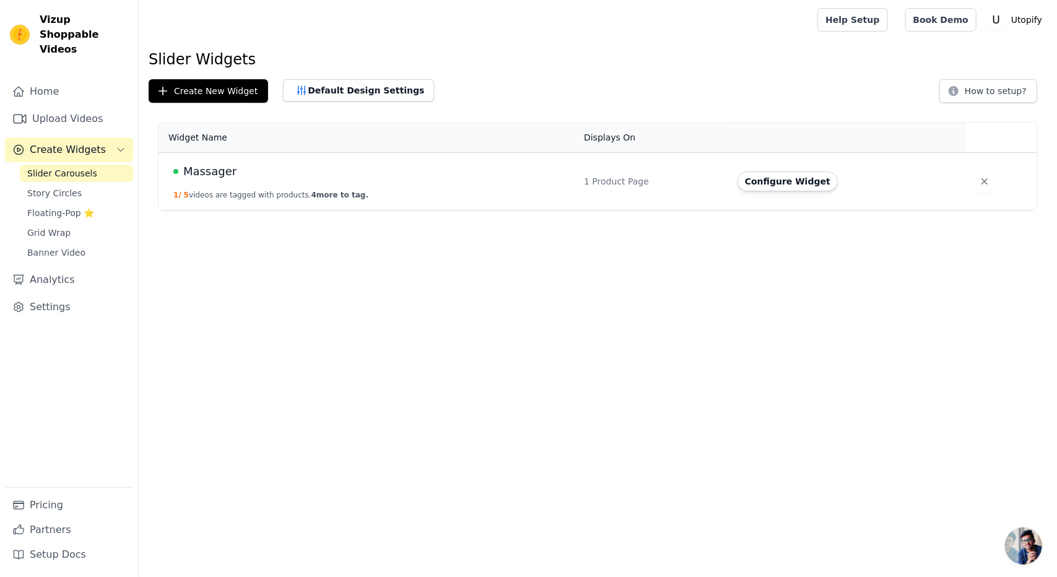
click at [276, 157] on td "Massager 1 / 5 videos are tagged with products. 4 more to tag." at bounding box center [368, 182] width 418 height 58
click at [206, 175] on span "Massager" at bounding box center [209, 171] width 53 height 17
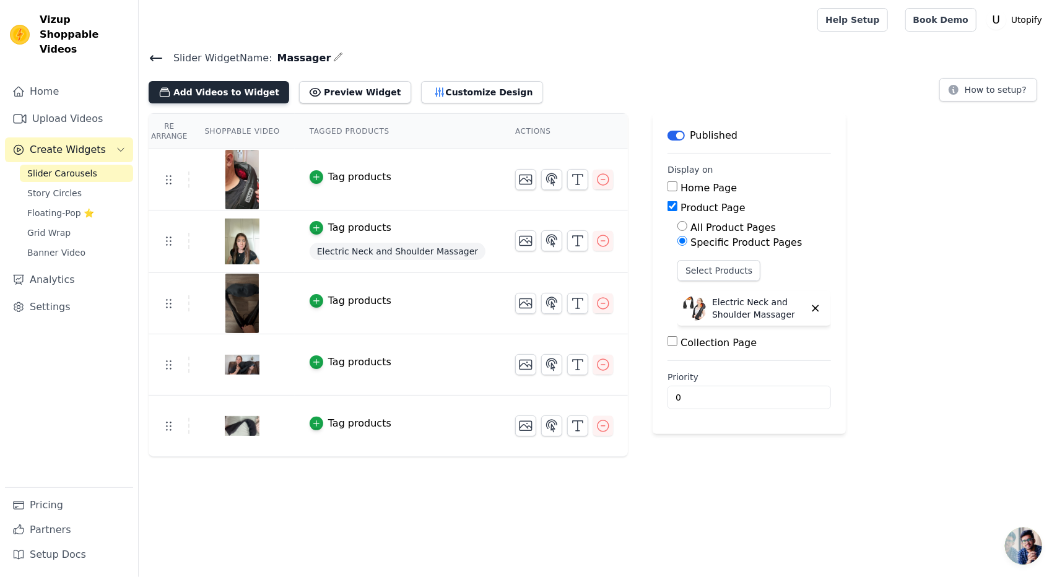
click at [227, 91] on button "Add Videos to Widget" at bounding box center [219, 92] width 141 height 22
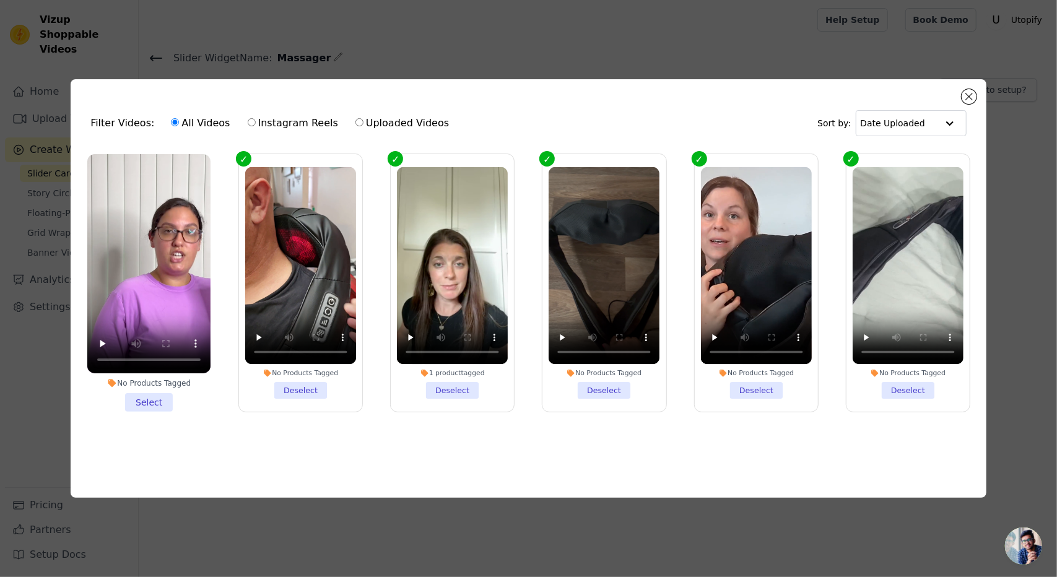
click at [135, 391] on li "No Products Tagged Select" at bounding box center [148, 283] width 123 height 258
click at [0, 0] on input "No Products Tagged Select" at bounding box center [0, 0] width 0 height 0
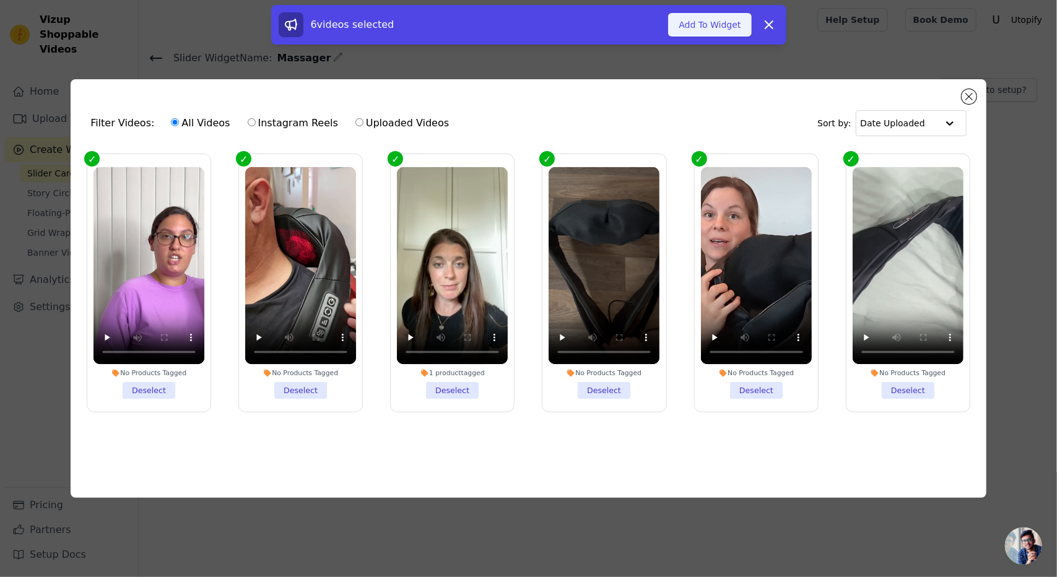
click at [722, 17] on button "Add To Widget" at bounding box center [709, 25] width 83 height 24
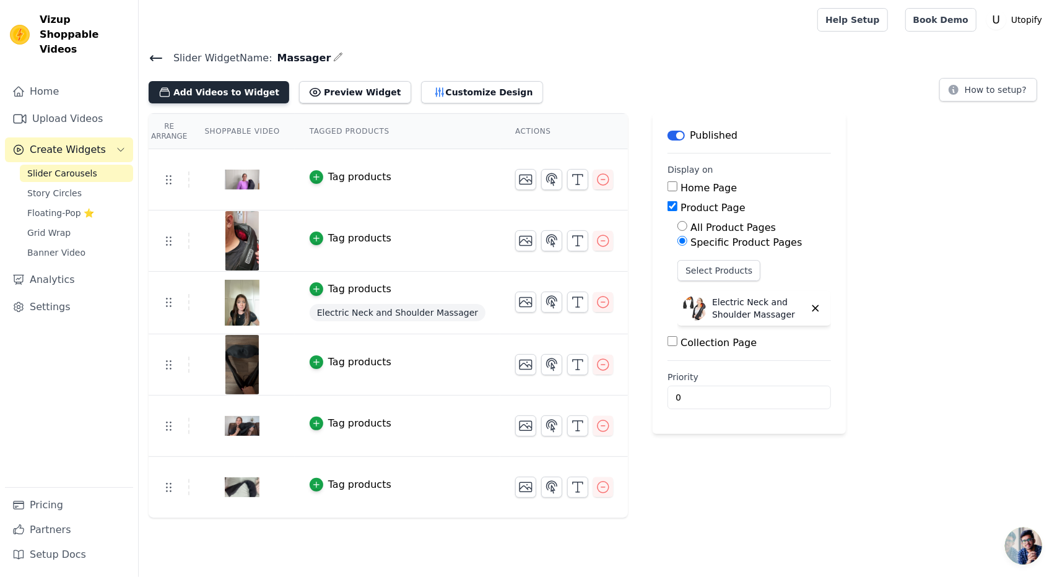
click at [222, 91] on button "Add Videos to Widget" at bounding box center [219, 92] width 141 height 22
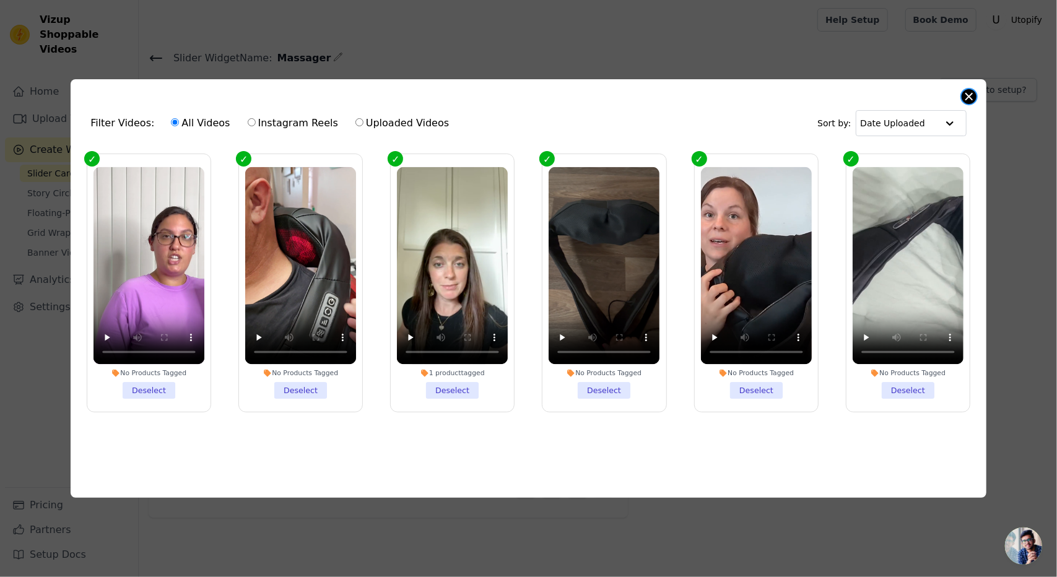
click at [964, 92] on button "Close modal" at bounding box center [969, 96] width 15 height 15
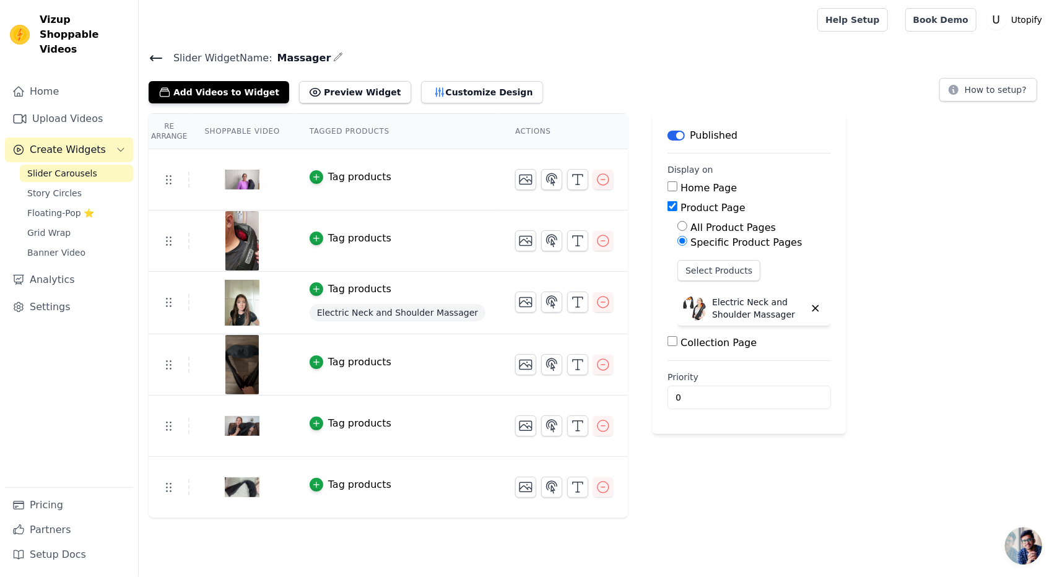
click at [151, 60] on icon at bounding box center [156, 58] width 15 height 15
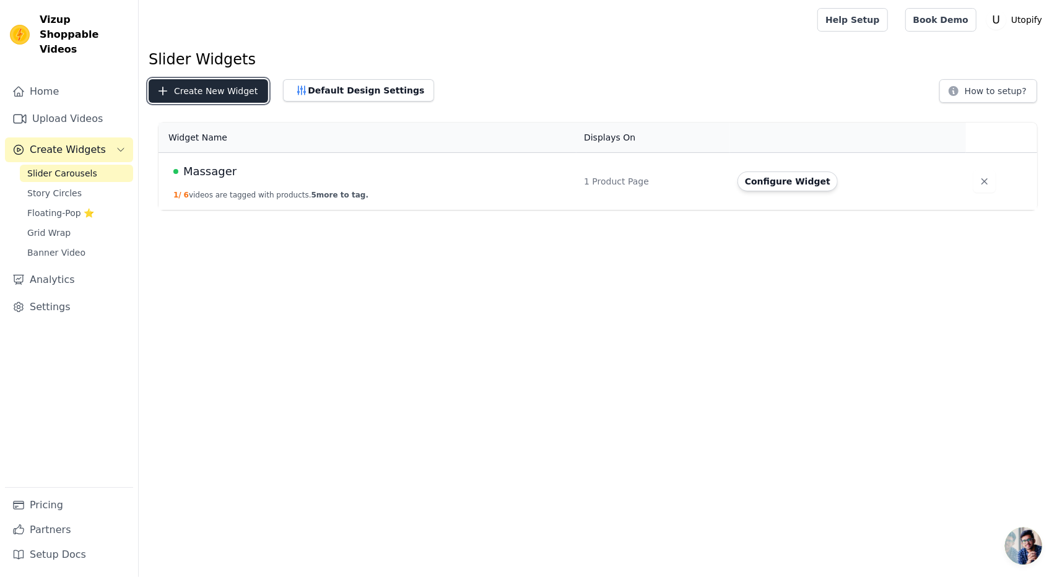
click at [226, 98] on button "Create New Widget" at bounding box center [209, 91] width 120 height 24
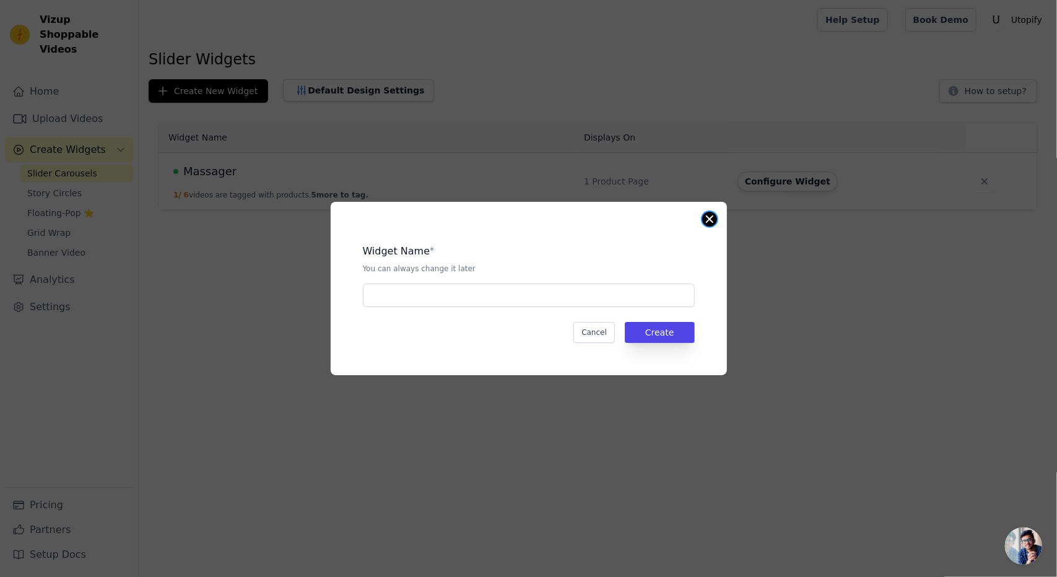
click at [709, 225] on button "Close modal" at bounding box center [709, 219] width 15 height 15
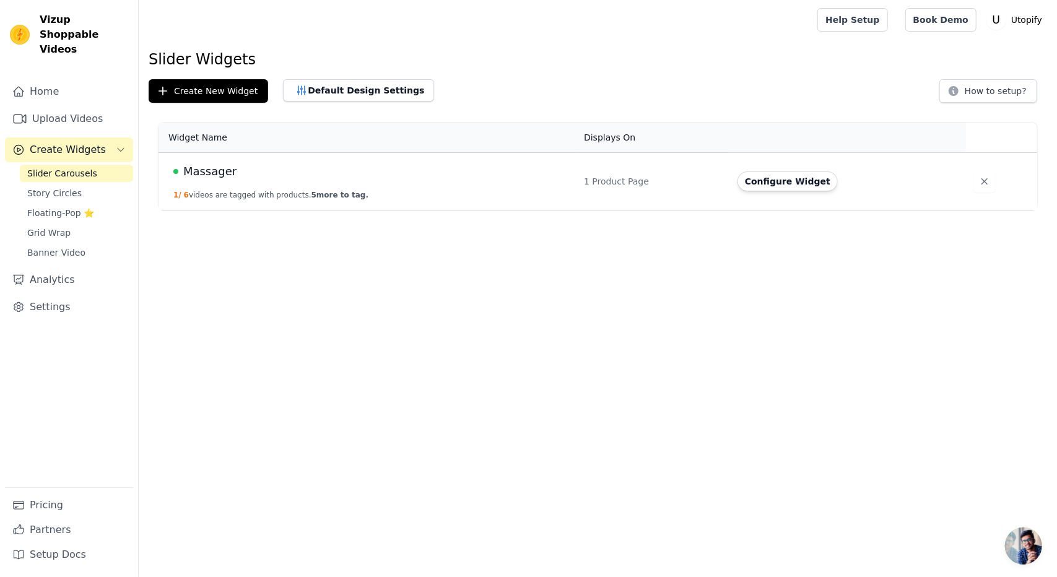
click at [83, 167] on span "Slider Carousels" at bounding box center [62, 173] width 70 height 12
click at [301, 172] on div "Massager" at bounding box center [371, 171] width 396 height 17
click at [218, 180] on td "Massager 1 / 6 videos are tagged with products. 5 more to tag." at bounding box center [368, 182] width 418 height 58
click at [61, 107] on link "Upload Videos" at bounding box center [69, 119] width 128 height 25
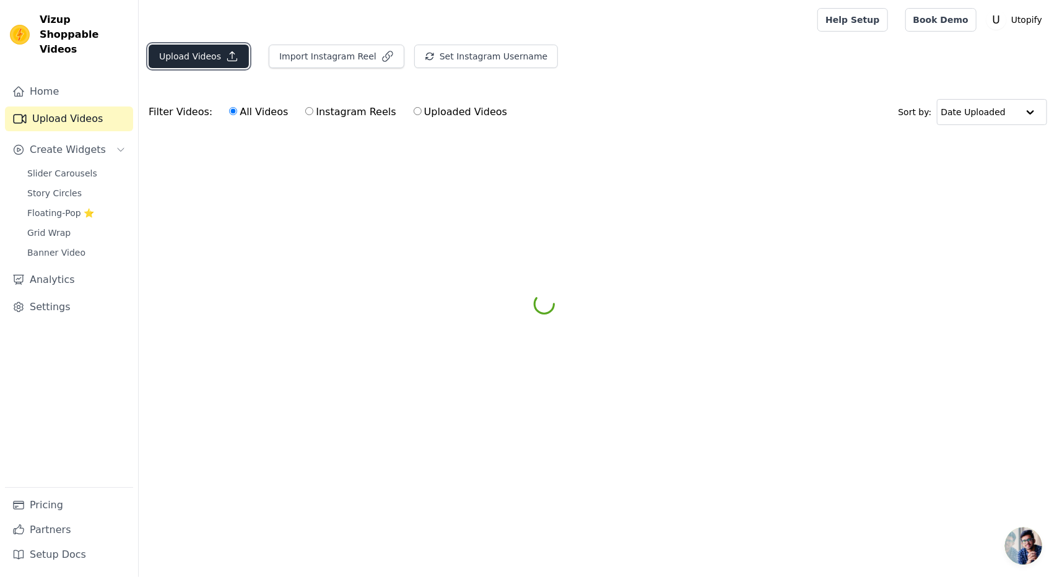
click at [195, 60] on button "Upload Videos" at bounding box center [199, 57] width 100 height 24
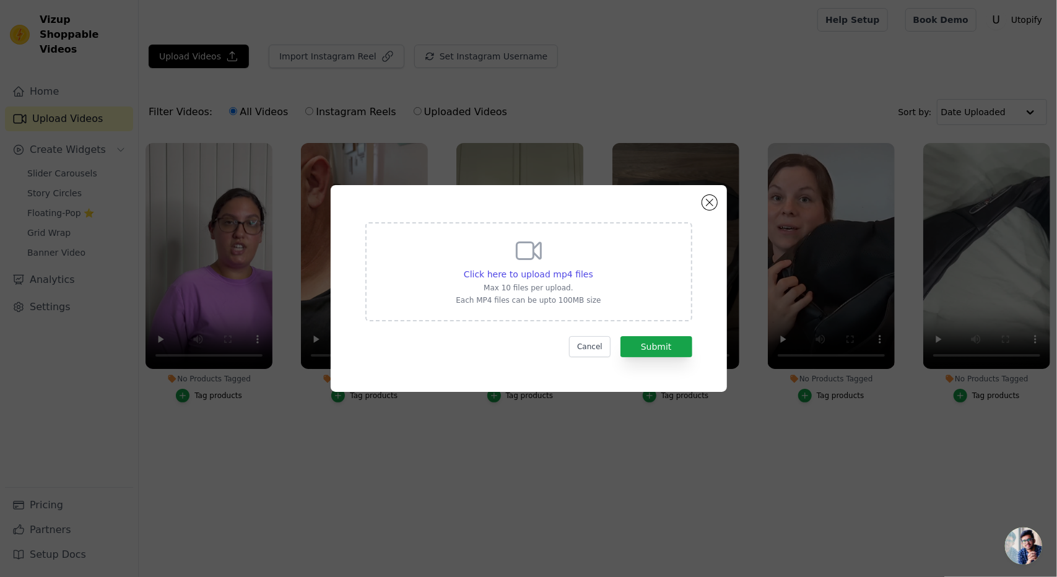
click at [507, 268] on div "Click here to upload mp4 files Max 10 files per upload. Each MP4 files can be u…" at bounding box center [528, 270] width 145 height 69
click at [593, 268] on input "Click here to upload mp4 files Max 10 files per upload. Each MP4 files can be u…" at bounding box center [593, 268] width 1 height 1
type input "C:\fakepath\Important facts to know about this massager!.mp4"
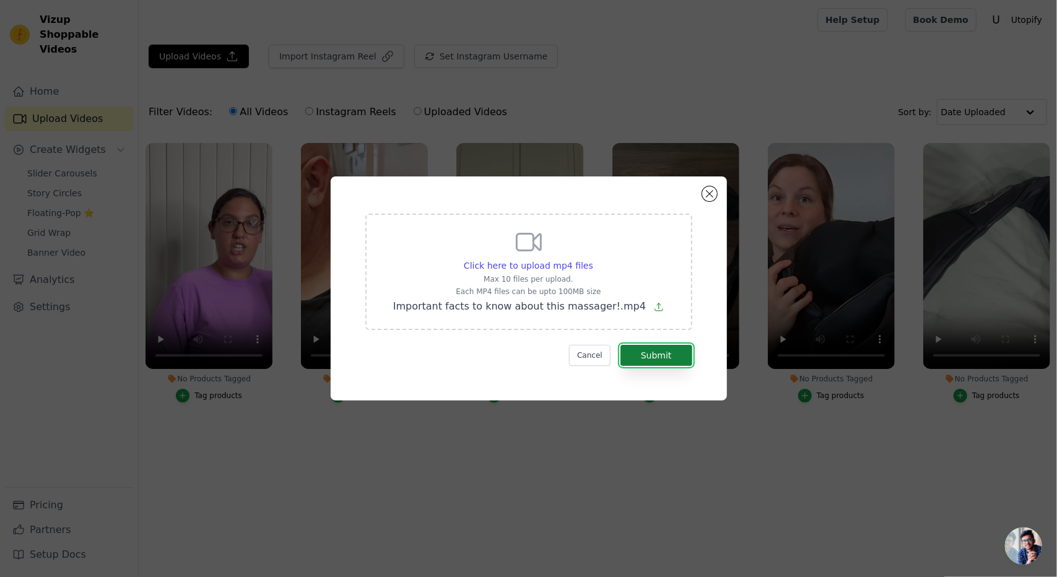
click at [674, 351] on button "Submit" at bounding box center [657, 355] width 72 height 21
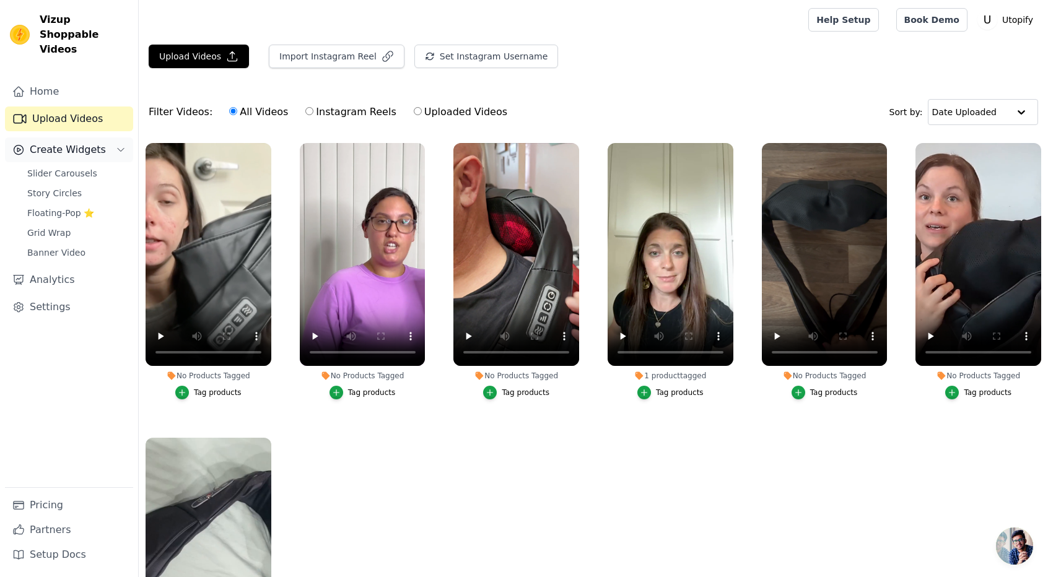
click at [72, 142] on span "Create Widgets" at bounding box center [68, 149] width 76 height 15
click at [69, 147] on button "Create Widgets" at bounding box center [69, 150] width 128 height 25
click at [77, 165] on link "Slider Carousels" at bounding box center [76, 173] width 113 height 17
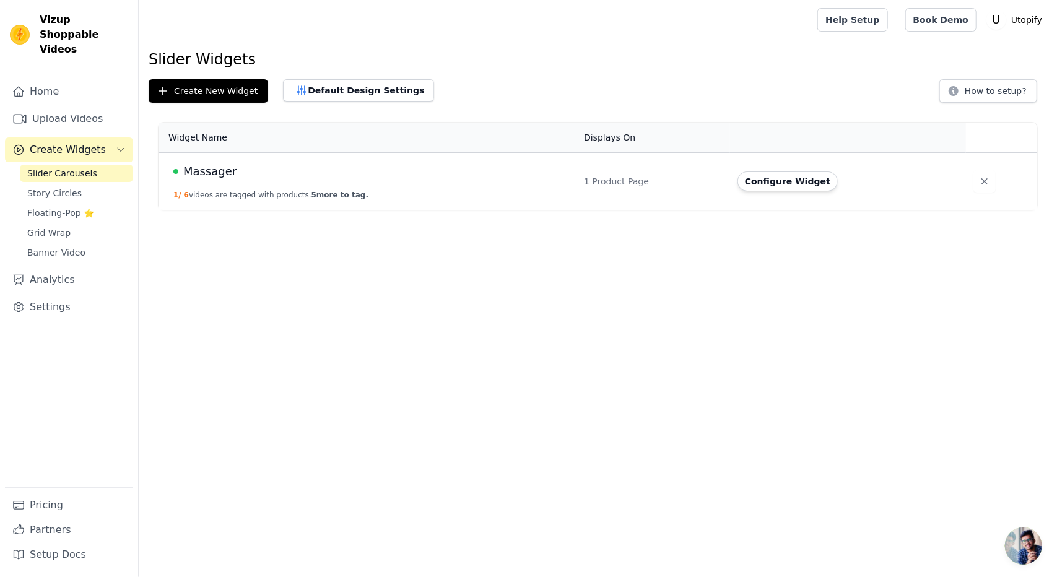
click at [376, 180] on td "Massager 1 / 6 videos are tagged with products. 5 more to tag." at bounding box center [368, 182] width 418 height 58
click at [219, 170] on span "Massager" at bounding box center [209, 171] width 53 height 17
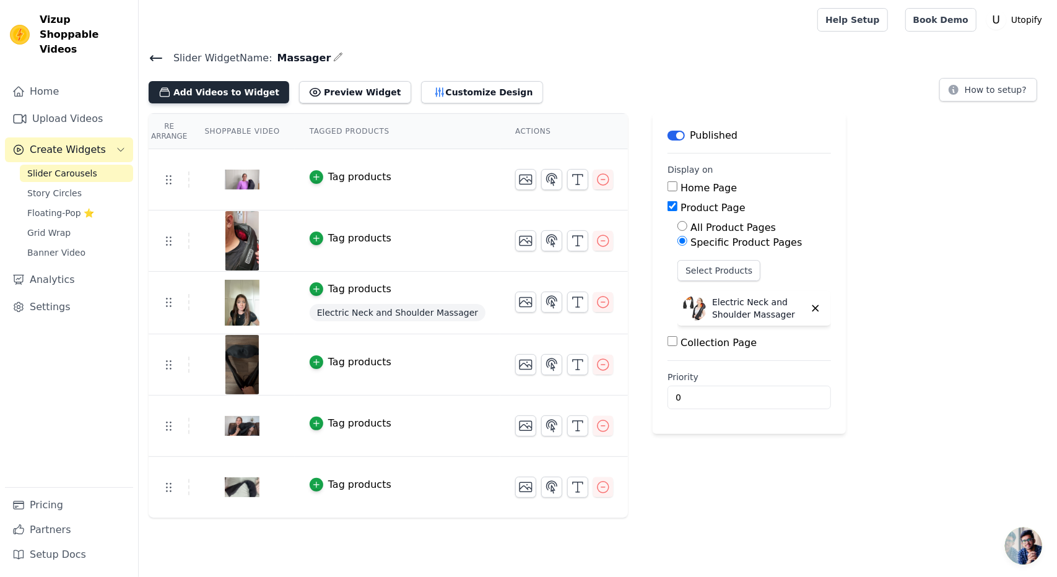
click at [242, 97] on button "Add Videos to Widget" at bounding box center [219, 92] width 141 height 22
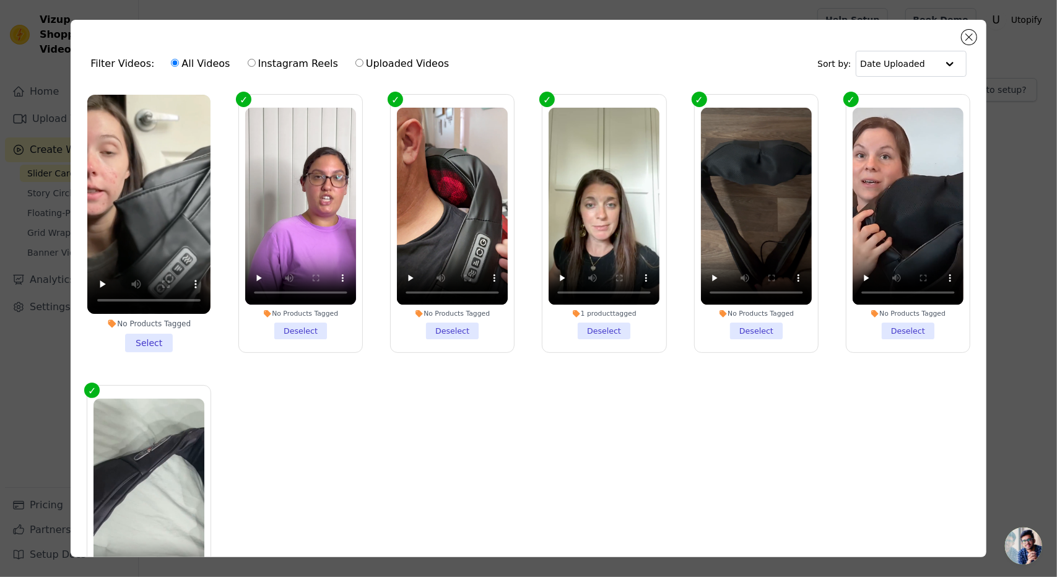
click at [159, 339] on li "No Products Tagged Select" at bounding box center [148, 224] width 123 height 258
click at [0, 0] on input "No Products Tagged Select" at bounding box center [0, 0] width 0 height 0
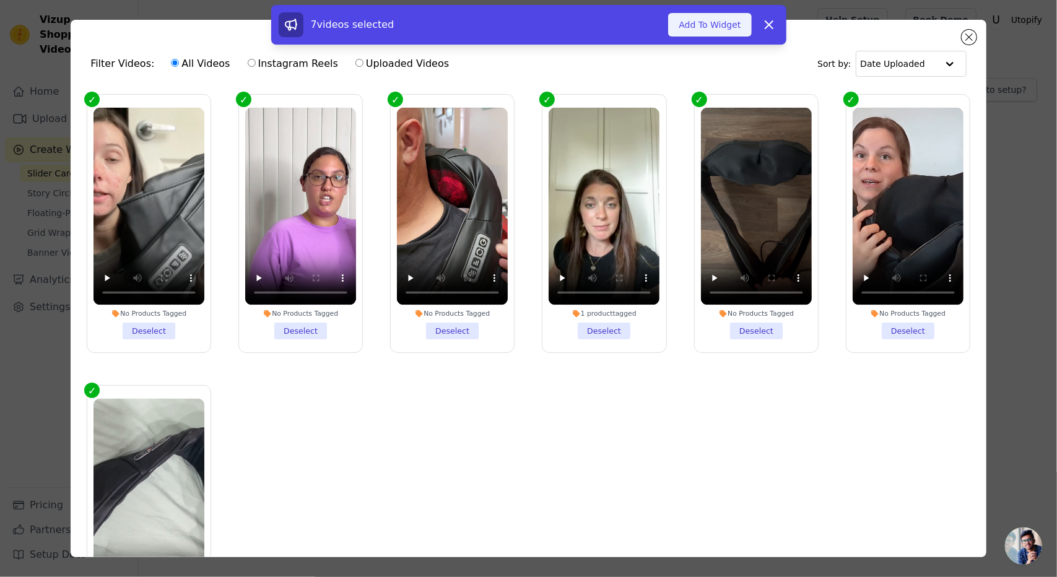
click at [721, 30] on button "Add To Widget" at bounding box center [709, 25] width 83 height 24
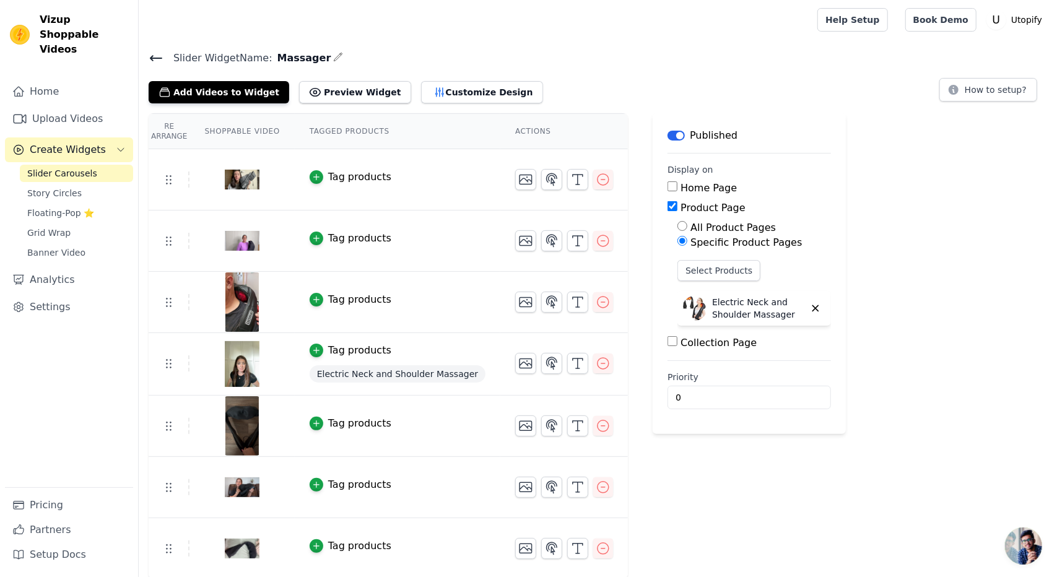
click at [424, 20] on div at bounding box center [476, 20] width 654 height 40
click at [97, 108] on link "Upload Videos" at bounding box center [69, 119] width 128 height 25
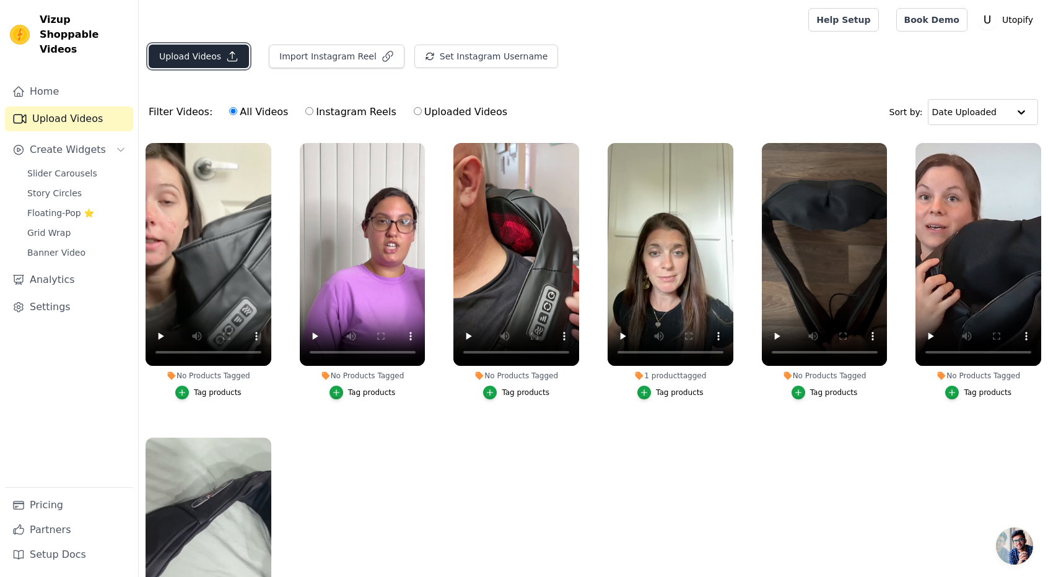
click at [217, 58] on button "Upload Videos" at bounding box center [199, 57] width 100 height 24
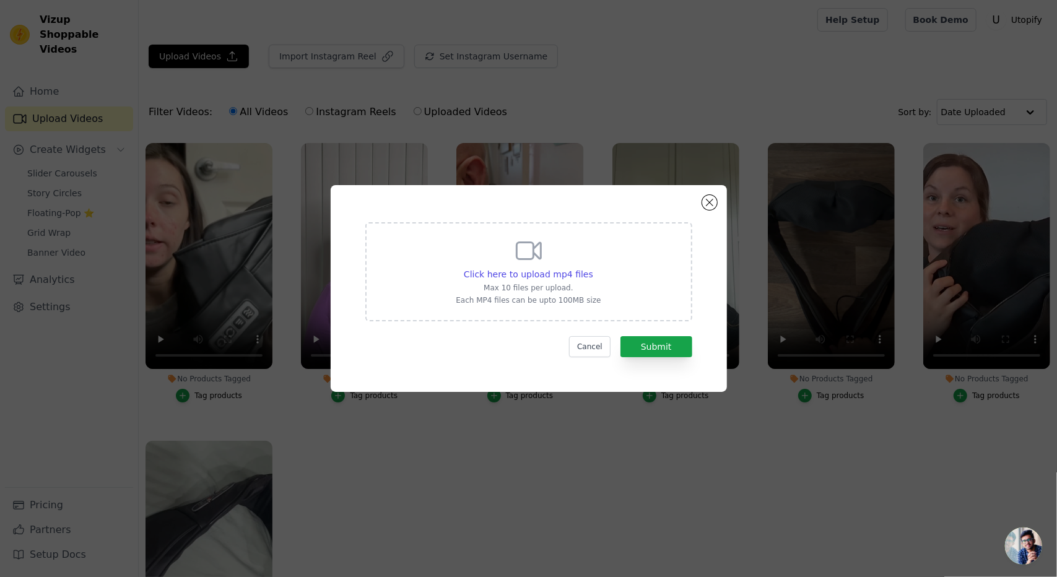
click at [523, 282] on div "Click here to upload mp4 files Max 10 files per upload. Each MP4 files can be u…" at bounding box center [528, 270] width 145 height 69
click at [593, 268] on input "Click here to upload mp4 files Max 10 files per upload. Each MP4 files can be u…" at bounding box center [593, 268] width 1 height 1
type input "C:\fakepath\Neck and Back Massager with Heat Deep Tissue Kneading Sports Recove…"
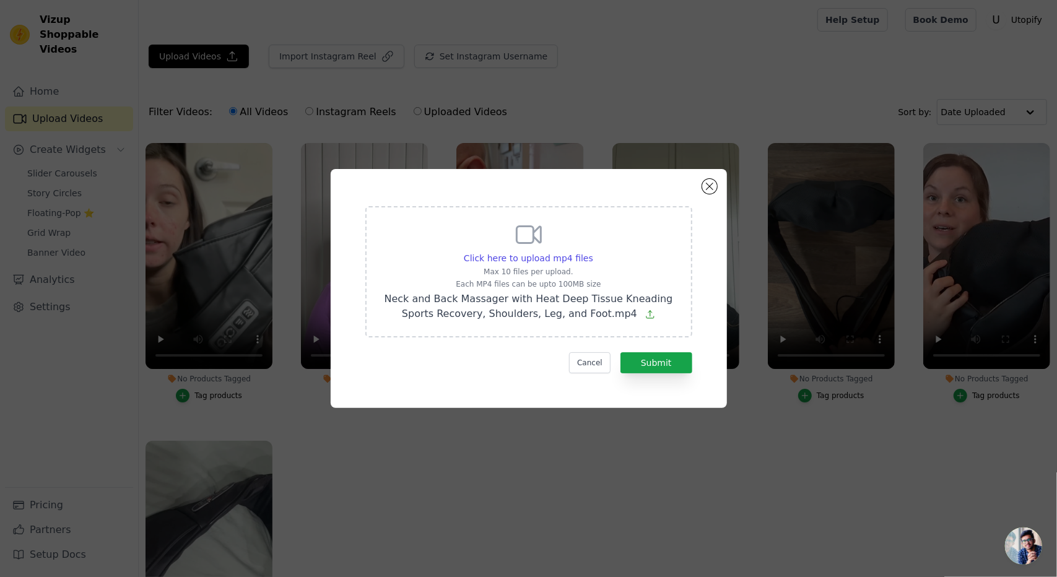
click at [668, 375] on div "Click here to upload mp4 files Max 10 files per upload. Each MP4 files can be u…" at bounding box center [529, 288] width 352 height 194
click at [678, 356] on button "Submit" at bounding box center [657, 362] width 72 height 21
